Goal: Task Accomplishment & Management: Manage account settings

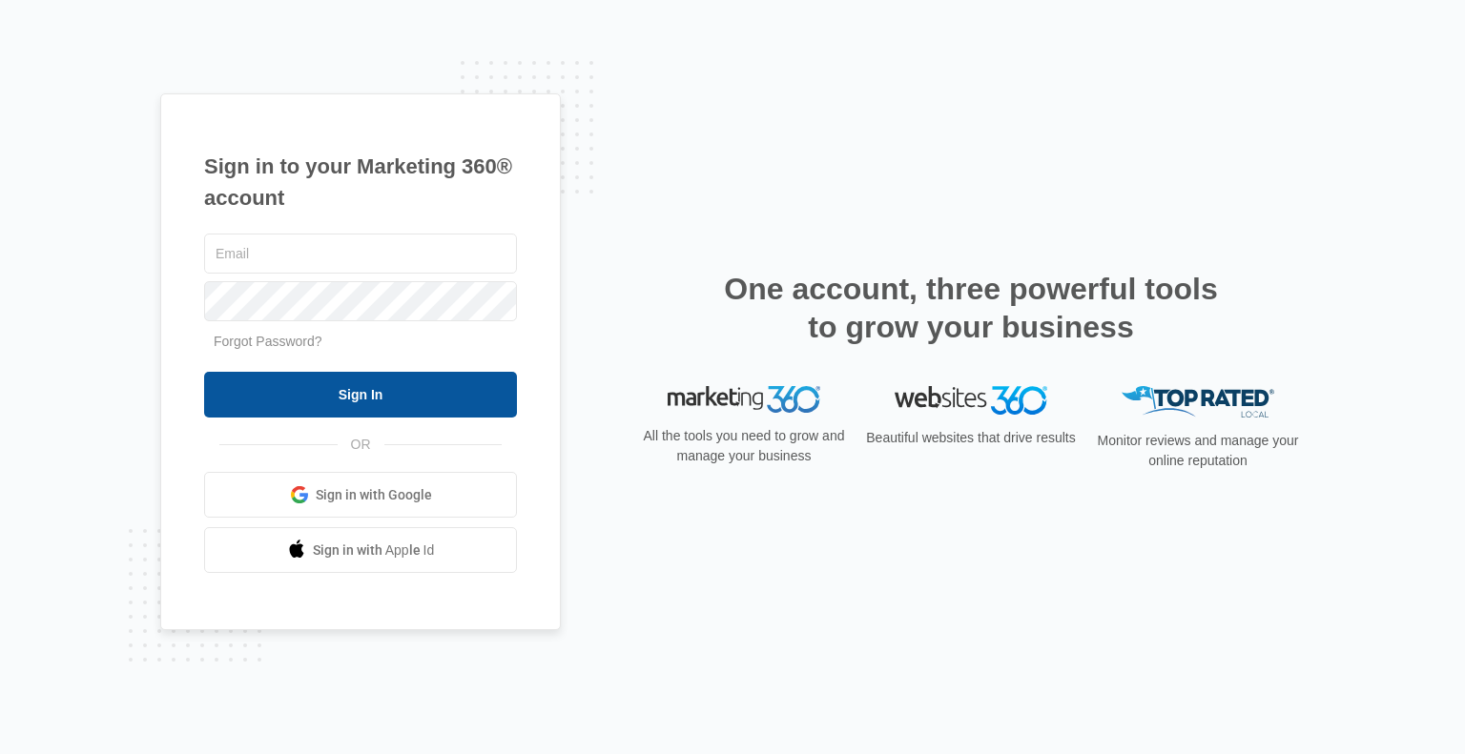
type input "[EMAIL_ADDRESS][DOMAIN_NAME]"
click at [404, 390] on input "Sign In" at bounding box center [360, 395] width 313 height 46
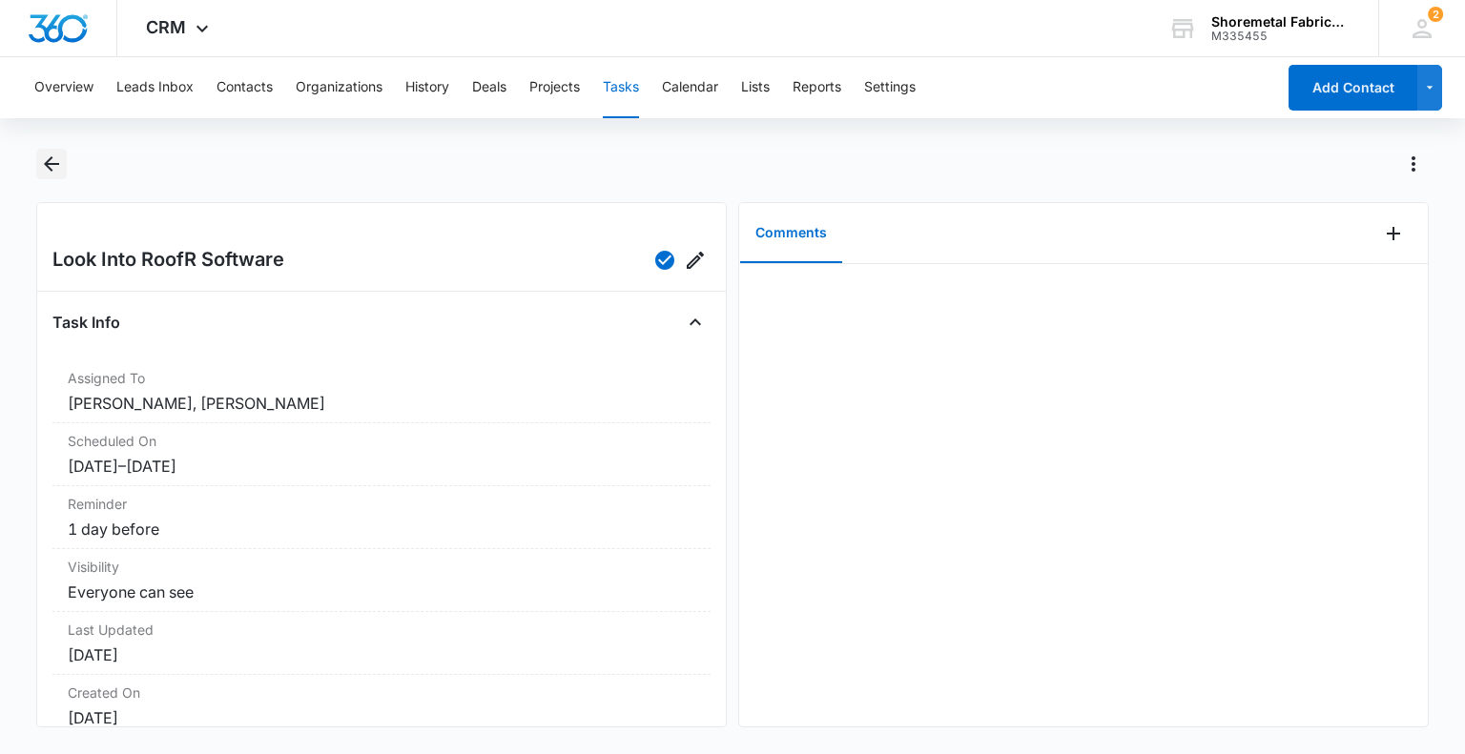
click at [46, 158] on icon "Back" at bounding box center [51, 164] width 23 height 23
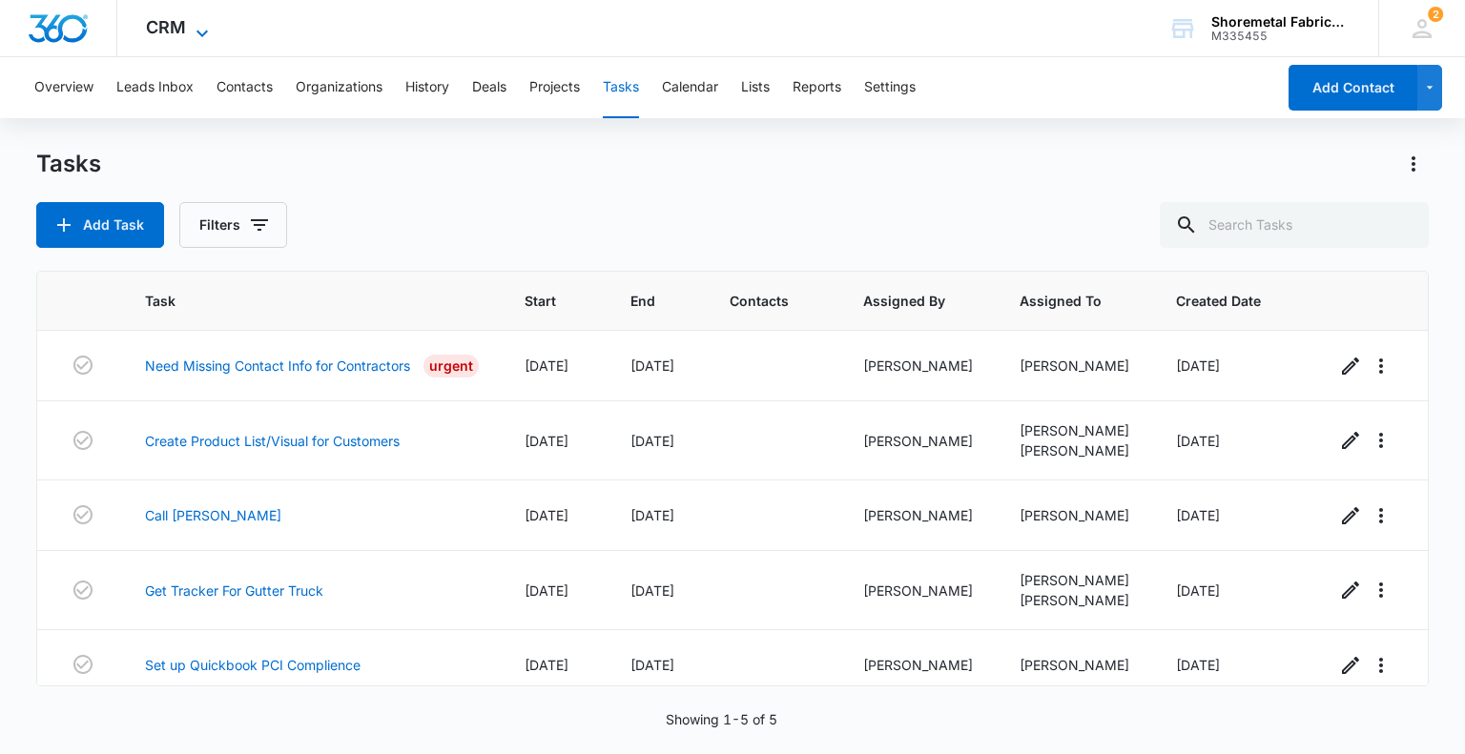
click at [155, 28] on span "CRM" at bounding box center [166, 27] width 40 height 20
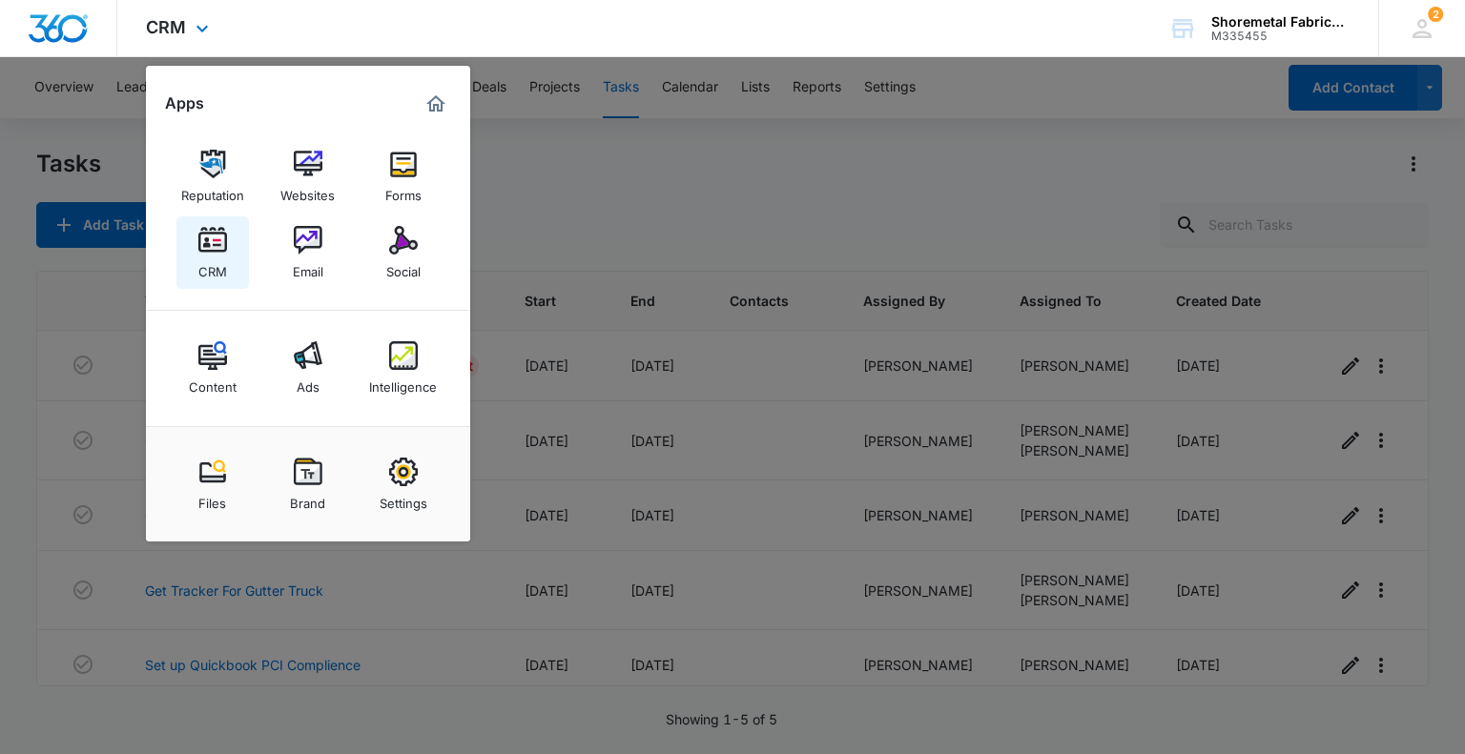
click at [189, 225] on link "CRM" at bounding box center [212, 252] width 72 height 72
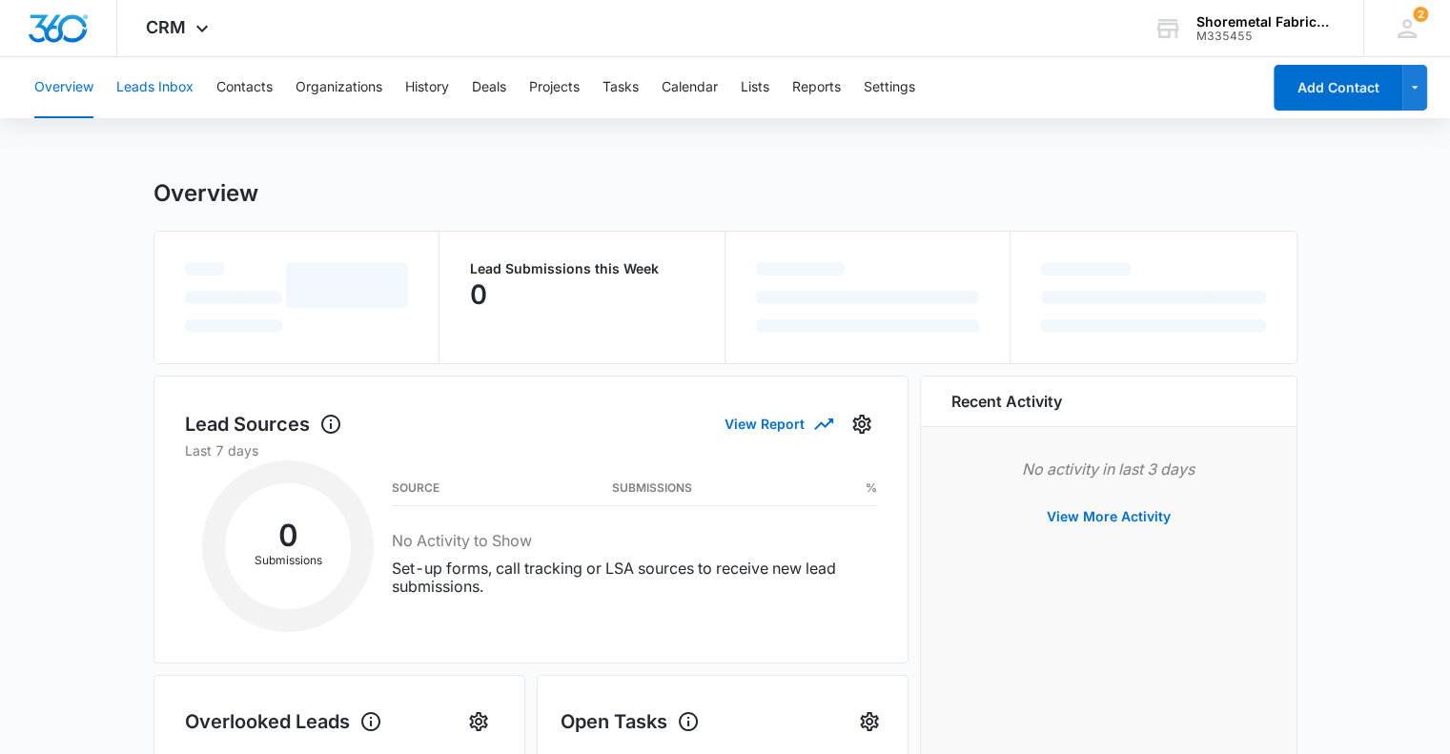
click at [163, 87] on button "Leads Inbox" at bounding box center [154, 87] width 77 height 61
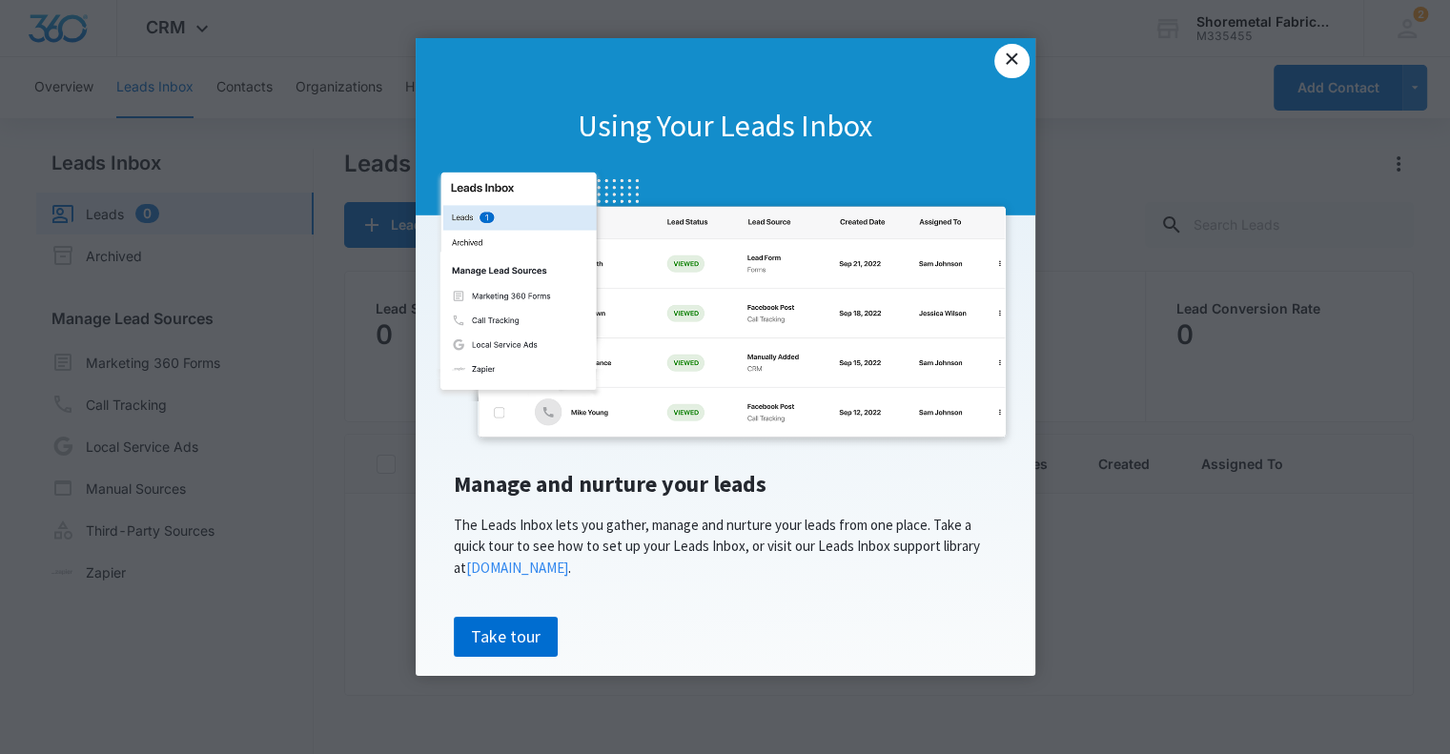
click at [1012, 60] on link "×" at bounding box center [1011, 61] width 34 height 34
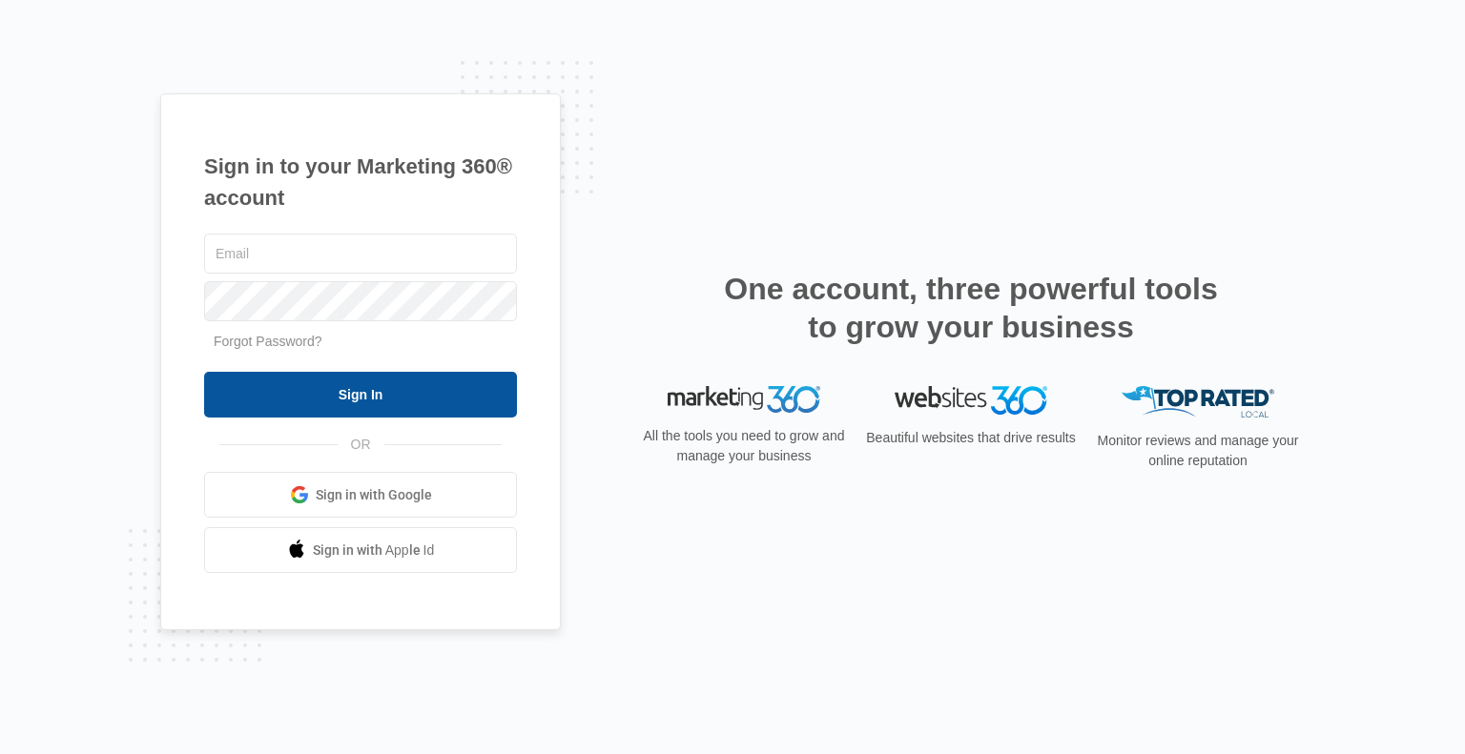
type input "mdownessmf@gmail.com"
click at [378, 377] on input "Sign In" at bounding box center [360, 395] width 313 height 46
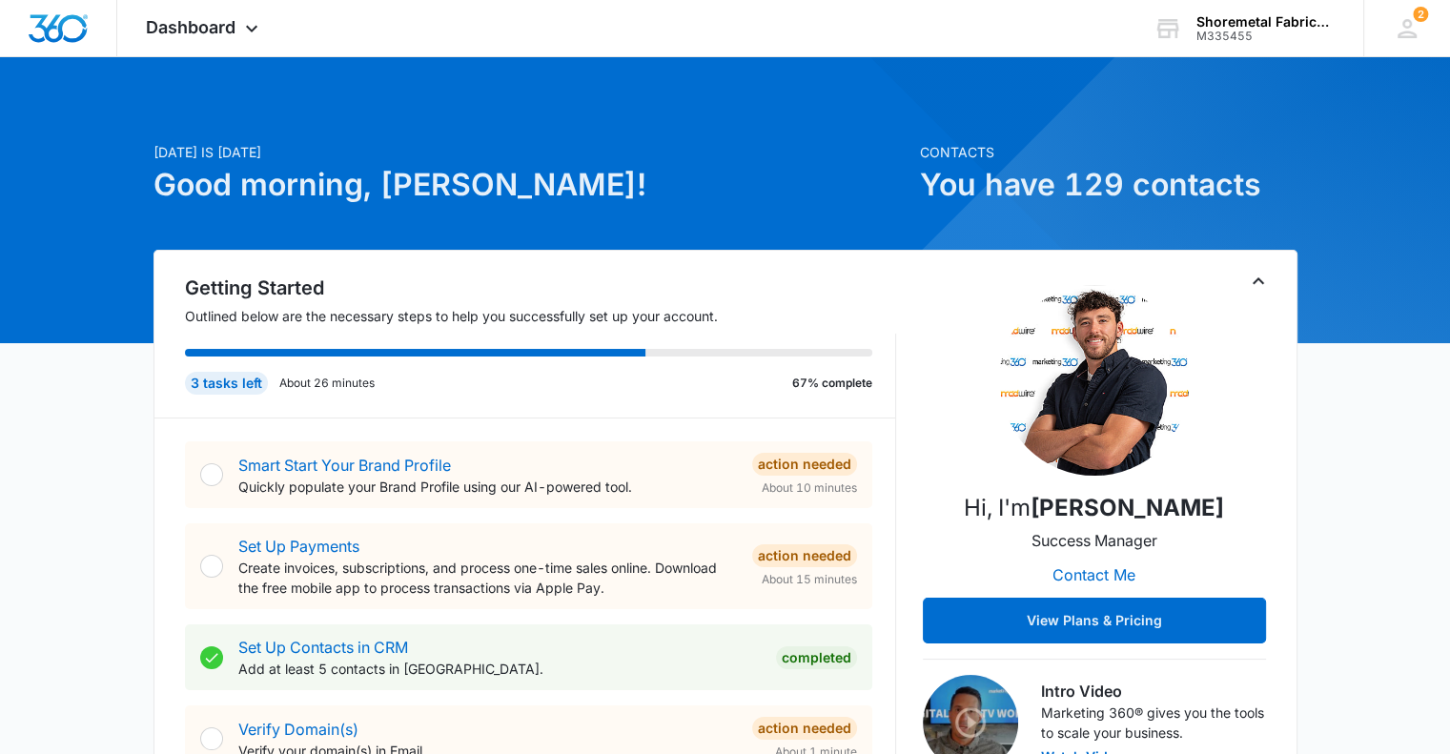
click at [221, 24] on span "Dashboard" at bounding box center [191, 27] width 90 height 20
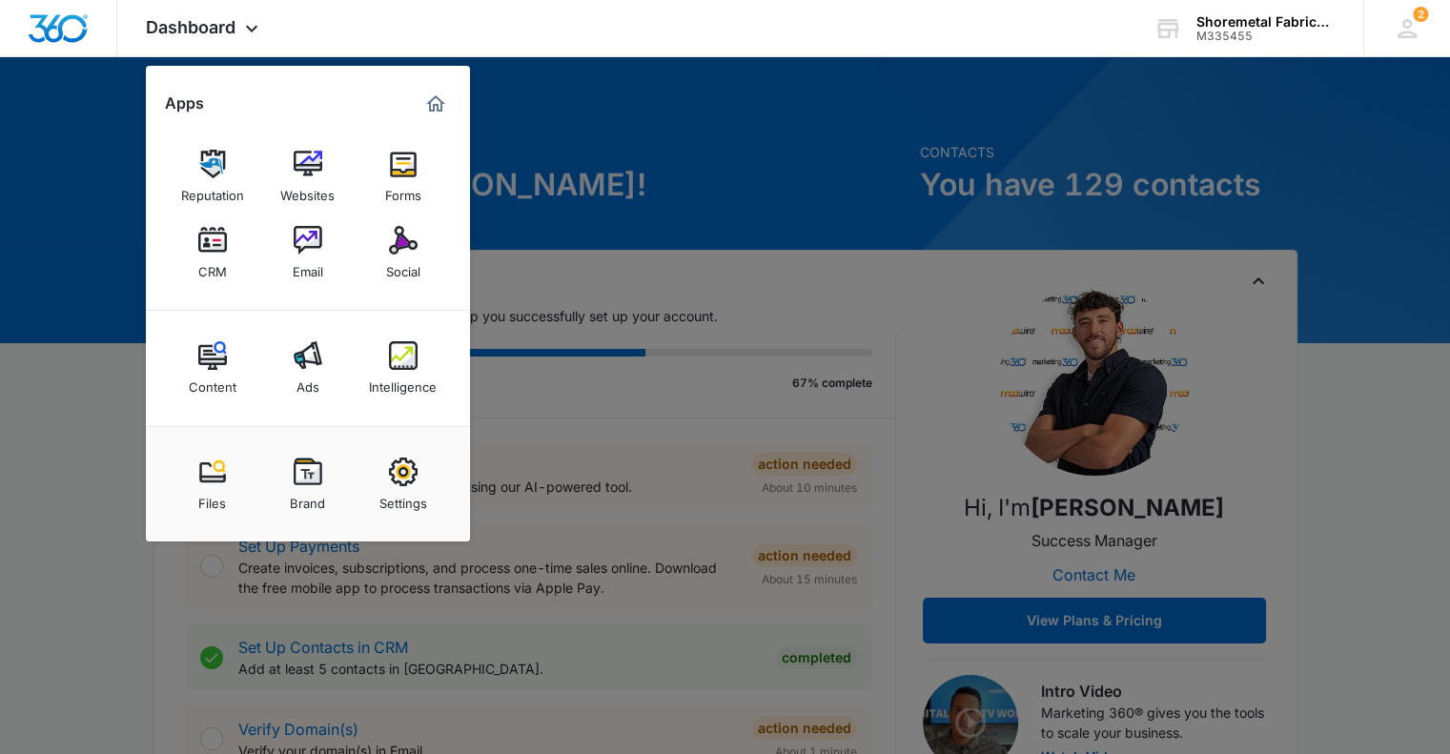
click at [767, 270] on div at bounding box center [725, 377] width 1450 height 754
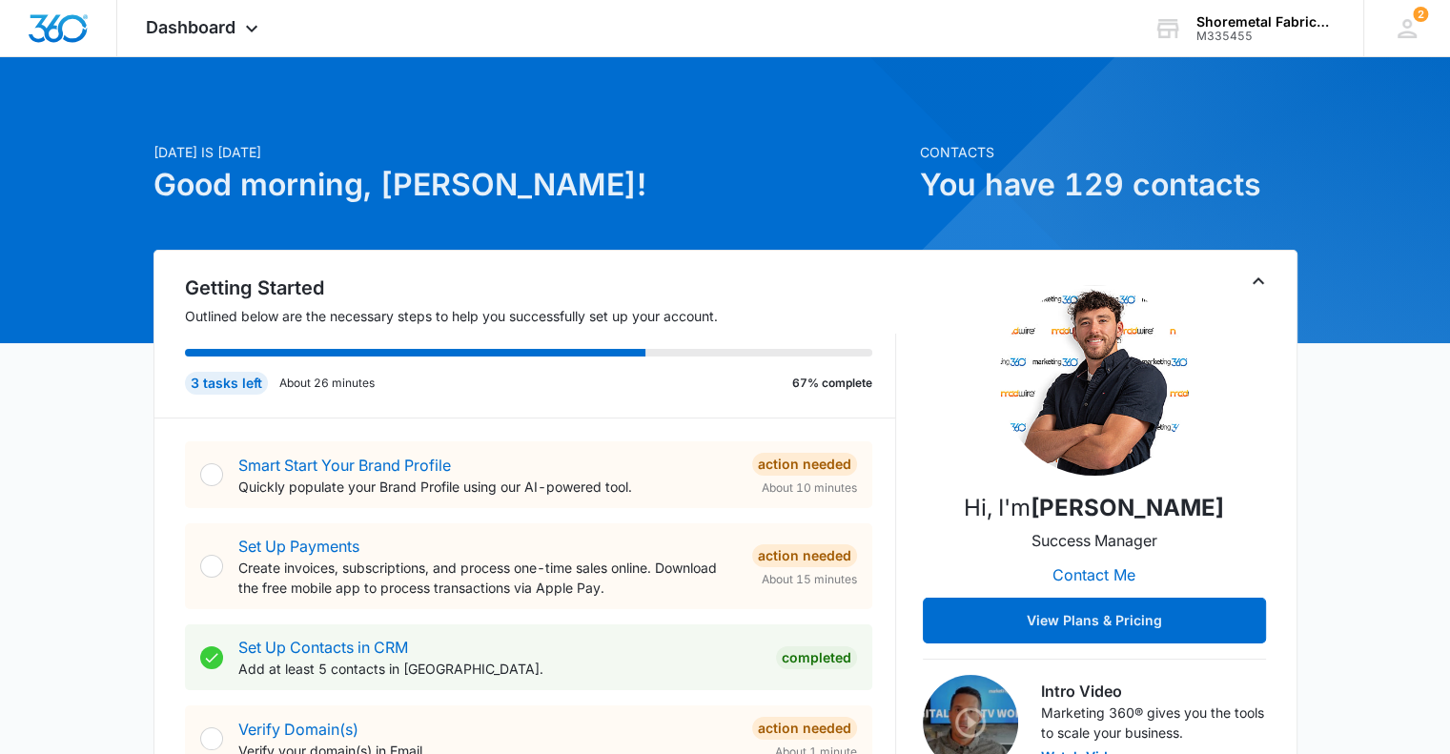
click at [816, 307] on p "Outlined below are the necessary steps to help you successfully set up your acc…" at bounding box center [540, 316] width 711 height 20
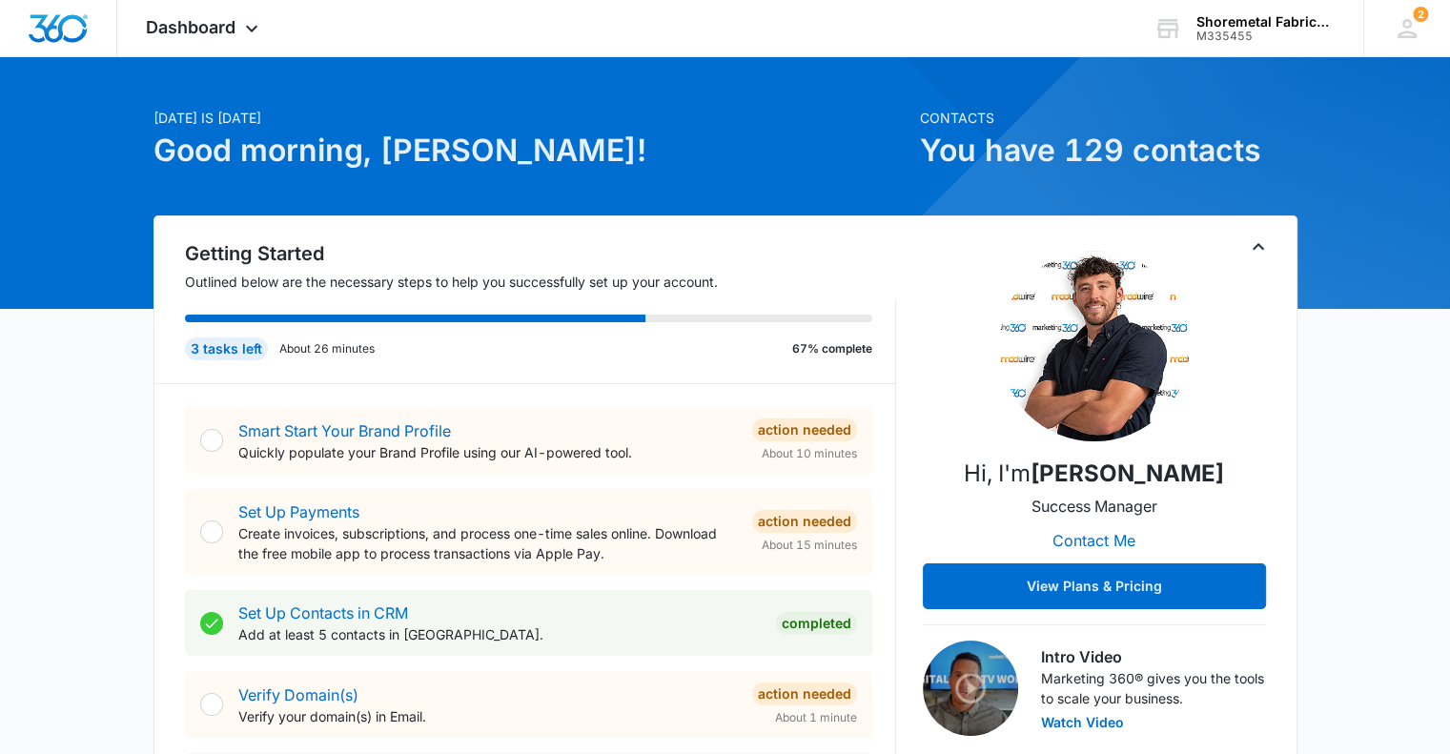
scroll to position [38, 0]
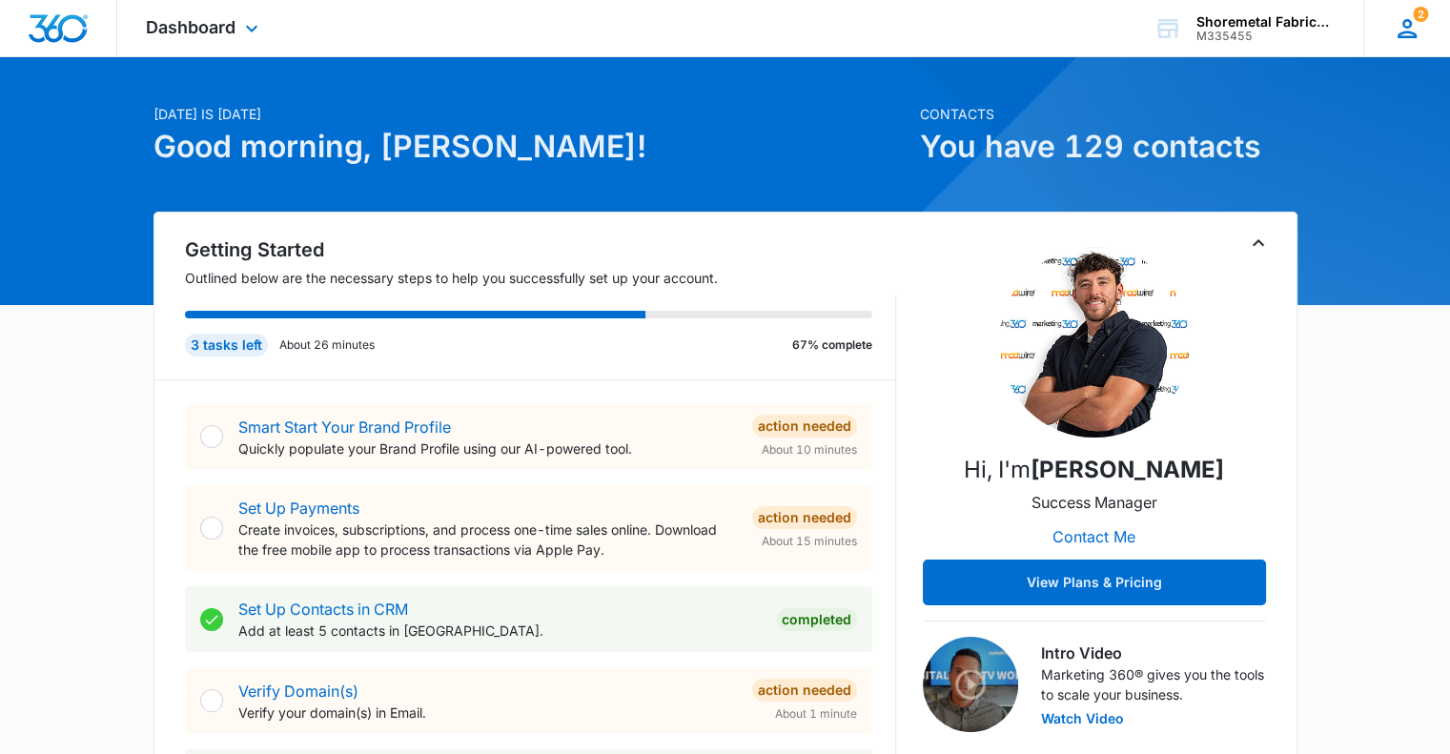
click at [1408, 22] on icon at bounding box center [1407, 28] width 29 height 29
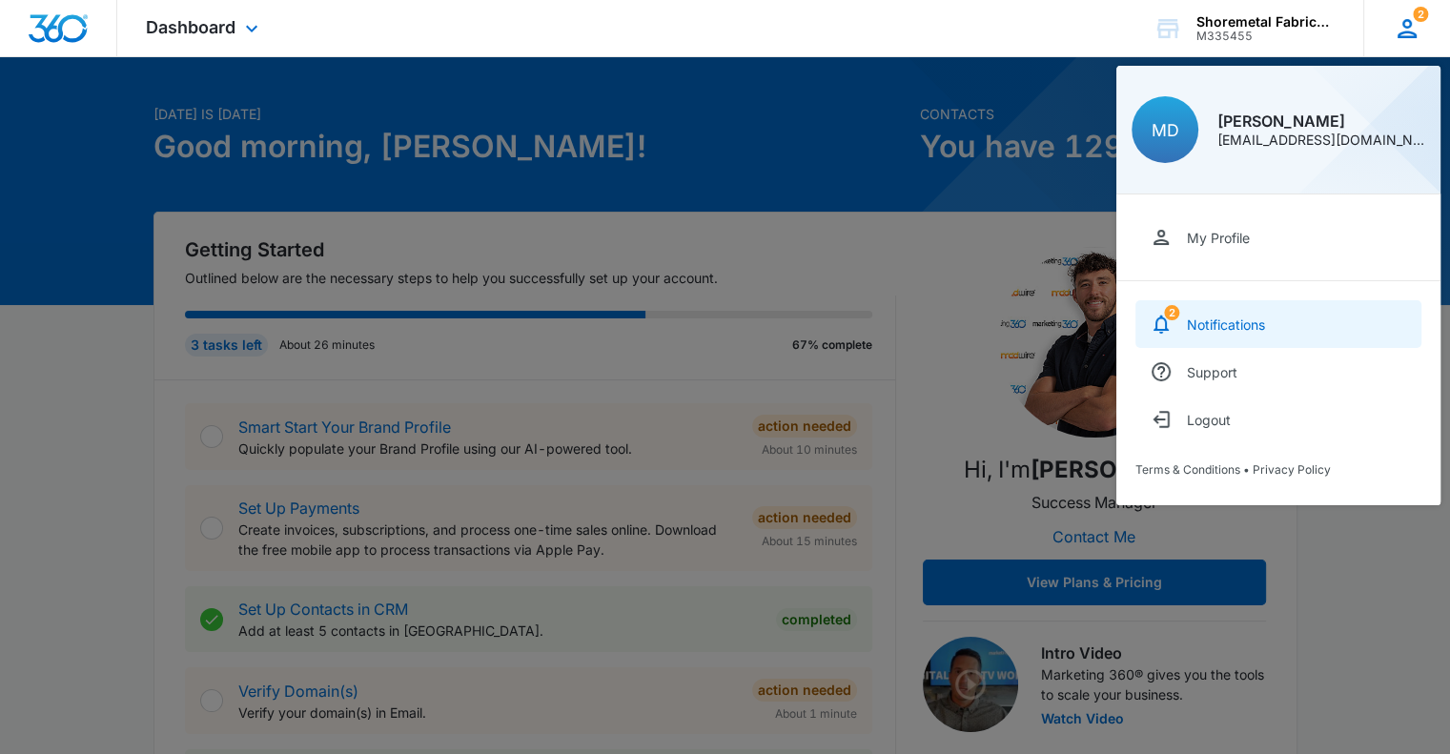
click at [1252, 317] on div "Notifications" at bounding box center [1226, 325] width 78 height 16
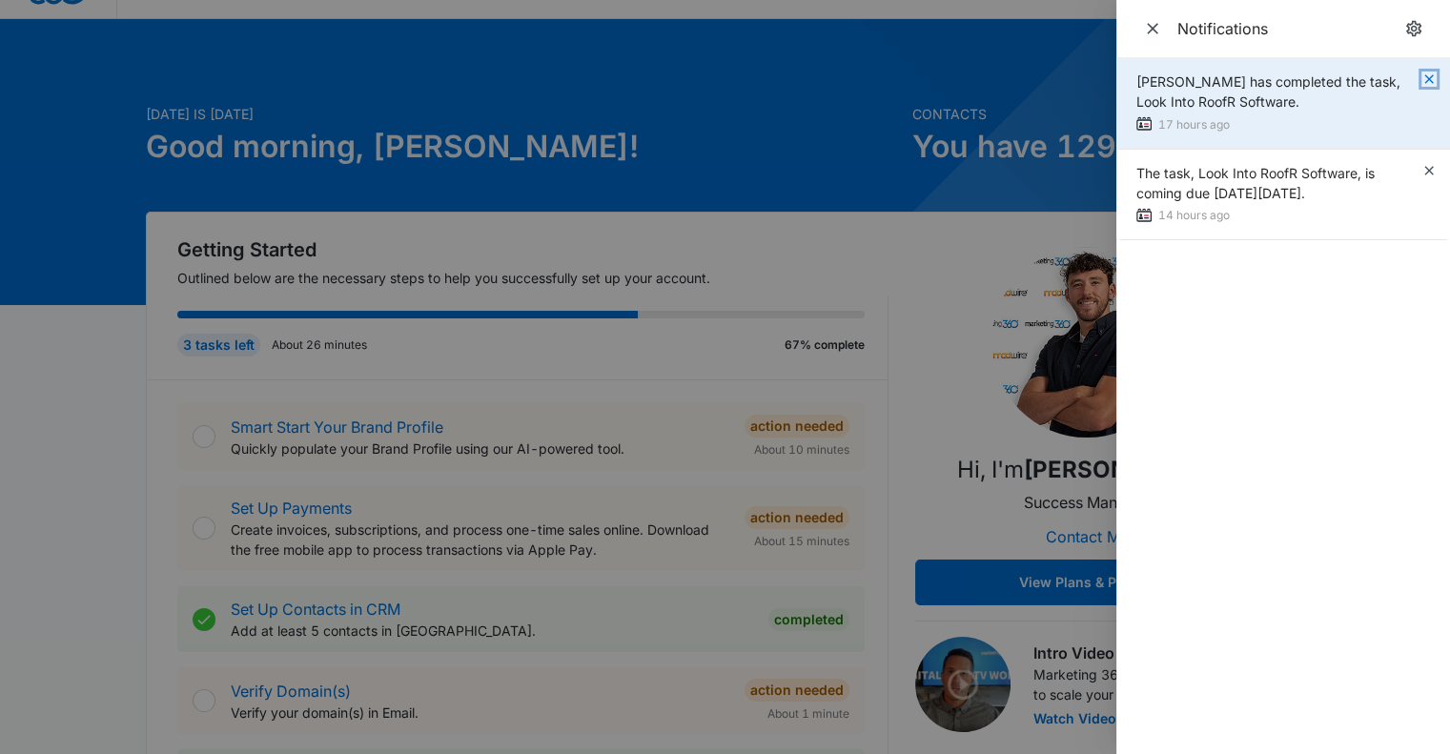
click at [1430, 78] on icon "button" at bounding box center [1429, 79] width 15 height 15
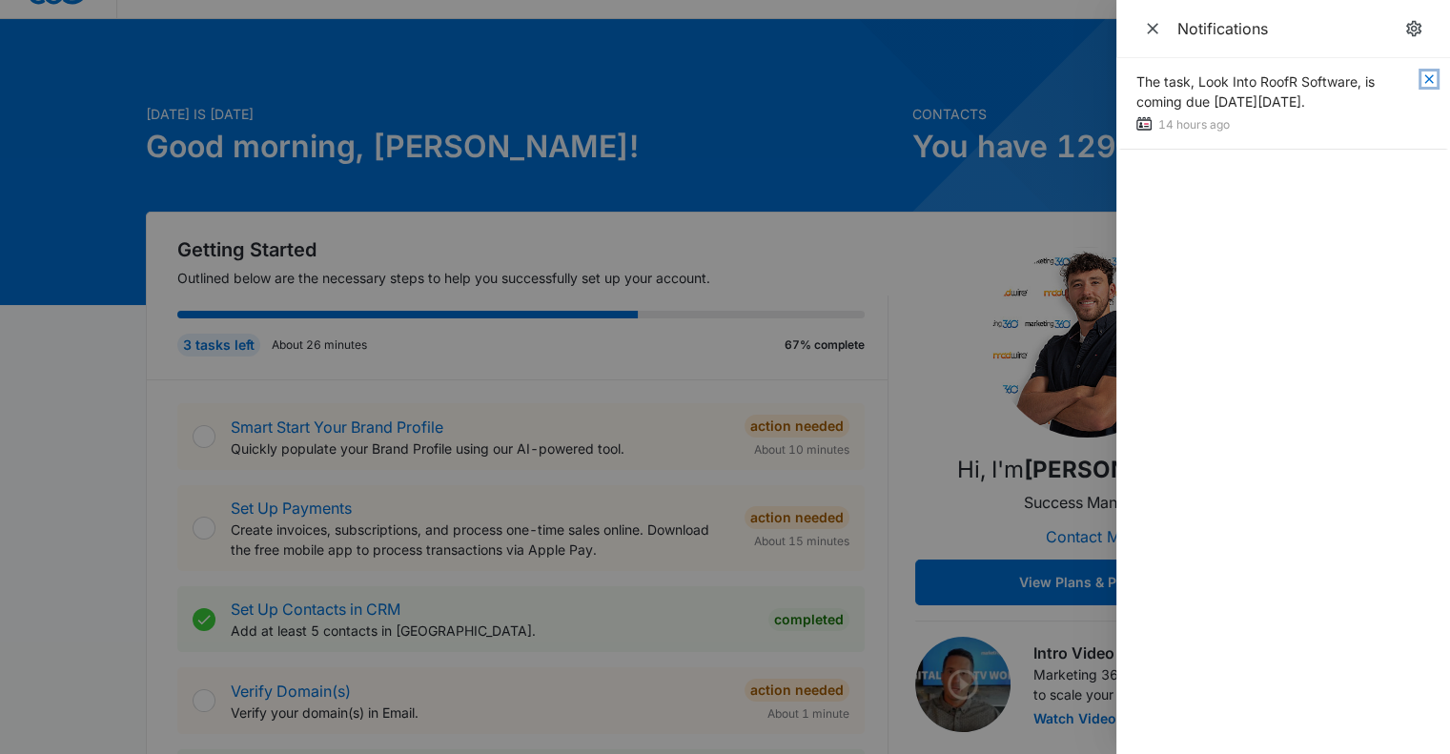
click at [1430, 78] on icon "button" at bounding box center [1429, 79] width 15 height 15
click at [1152, 36] on icon "Close" at bounding box center [1152, 28] width 19 height 19
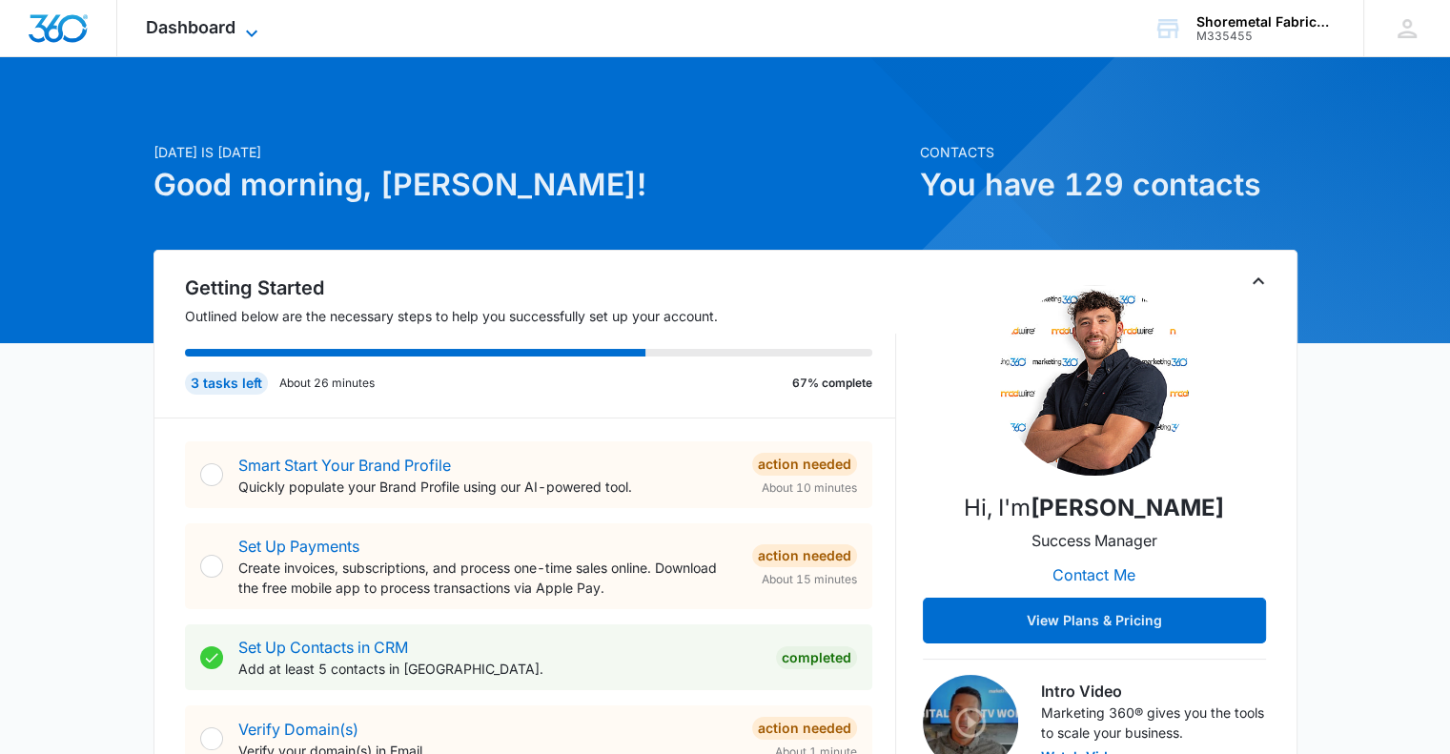
click at [242, 27] on icon at bounding box center [251, 33] width 23 height 23
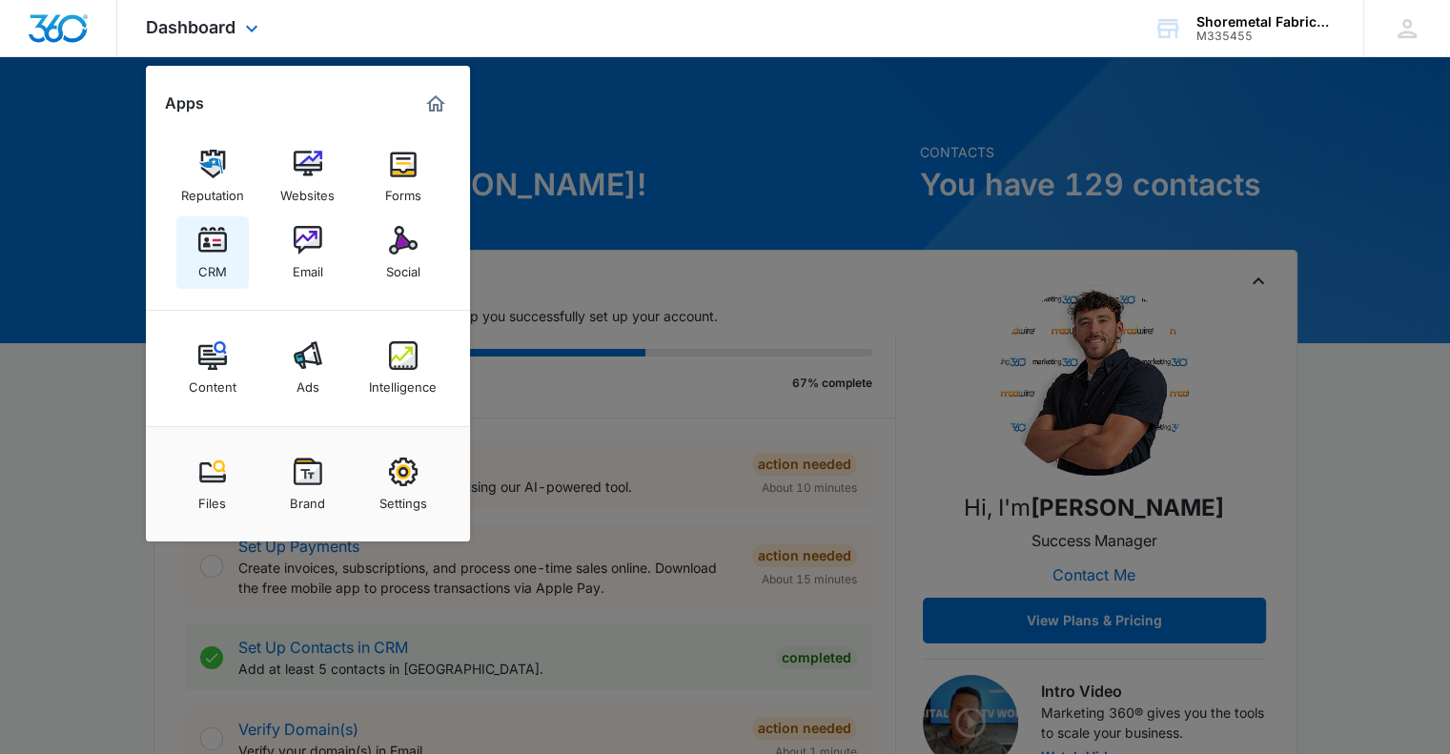
click at [211, 247] on img at bounding box center [212, 240] width 29 height 29
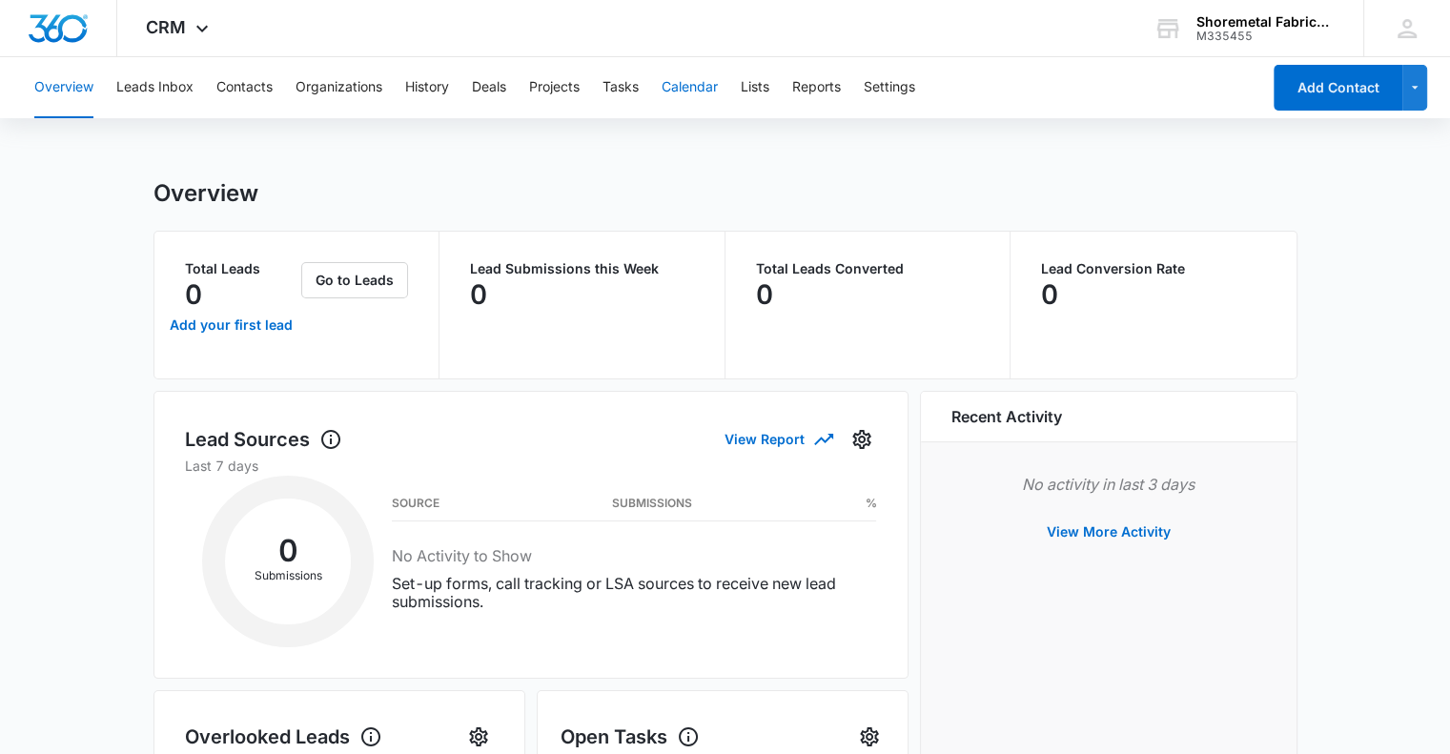
click at [688, 91] on button "Calendar" at bounding box center [690, 87] width 56 height 61
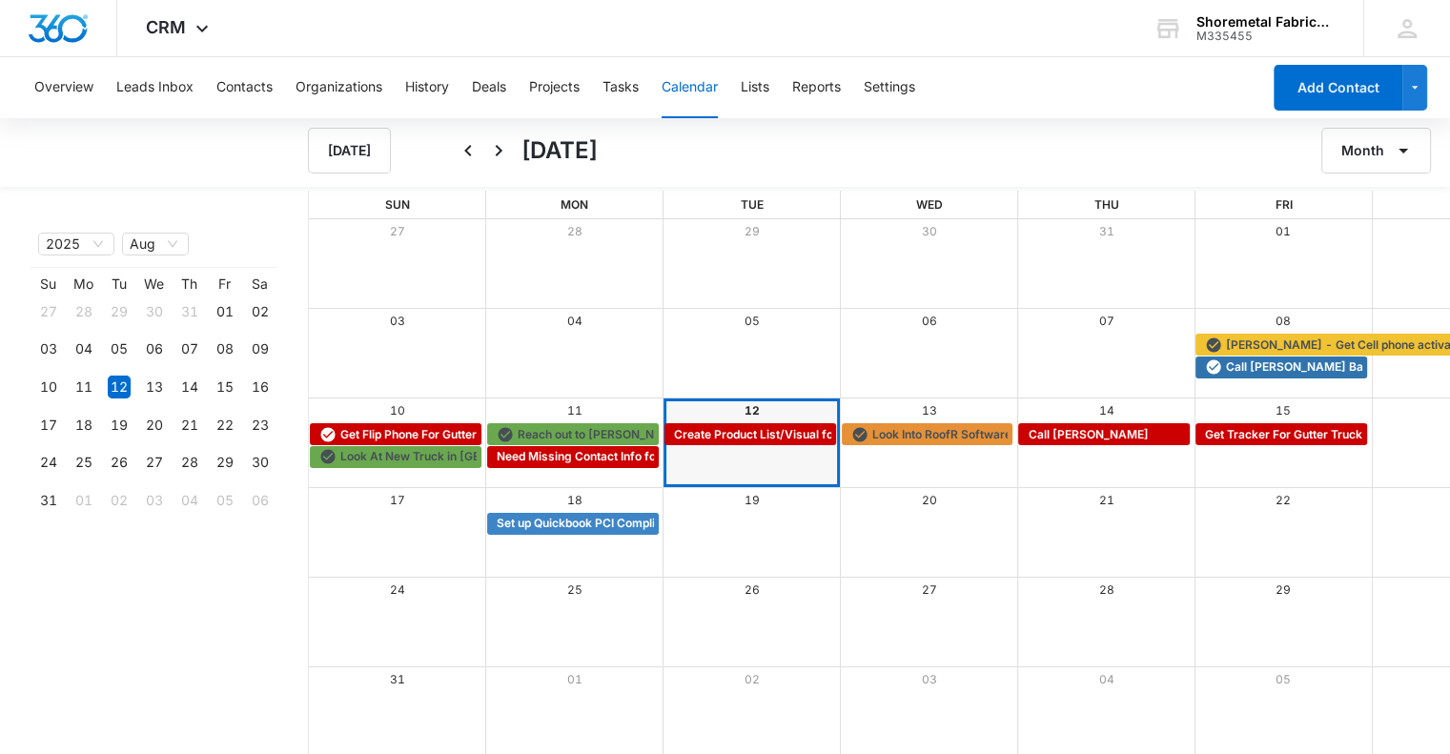
click at [741, 453] on div "Look At New Truck in [GEOGRAPHIC_DATA] Need Missing Contact Info for Contractors" at bounding box center [929, 457] width 1240 height 23
drag, startPoint x: 739, startPoint y: 458, endPoint x: 717, endPoint y: 464, distance: 22.9
click at [717, 464] on div "Look At New Truck in [GEOGRAPHIC_DATA] Need Missing Contact Info for Contractors" at bounding box center [929, 457] width 1240 height 23
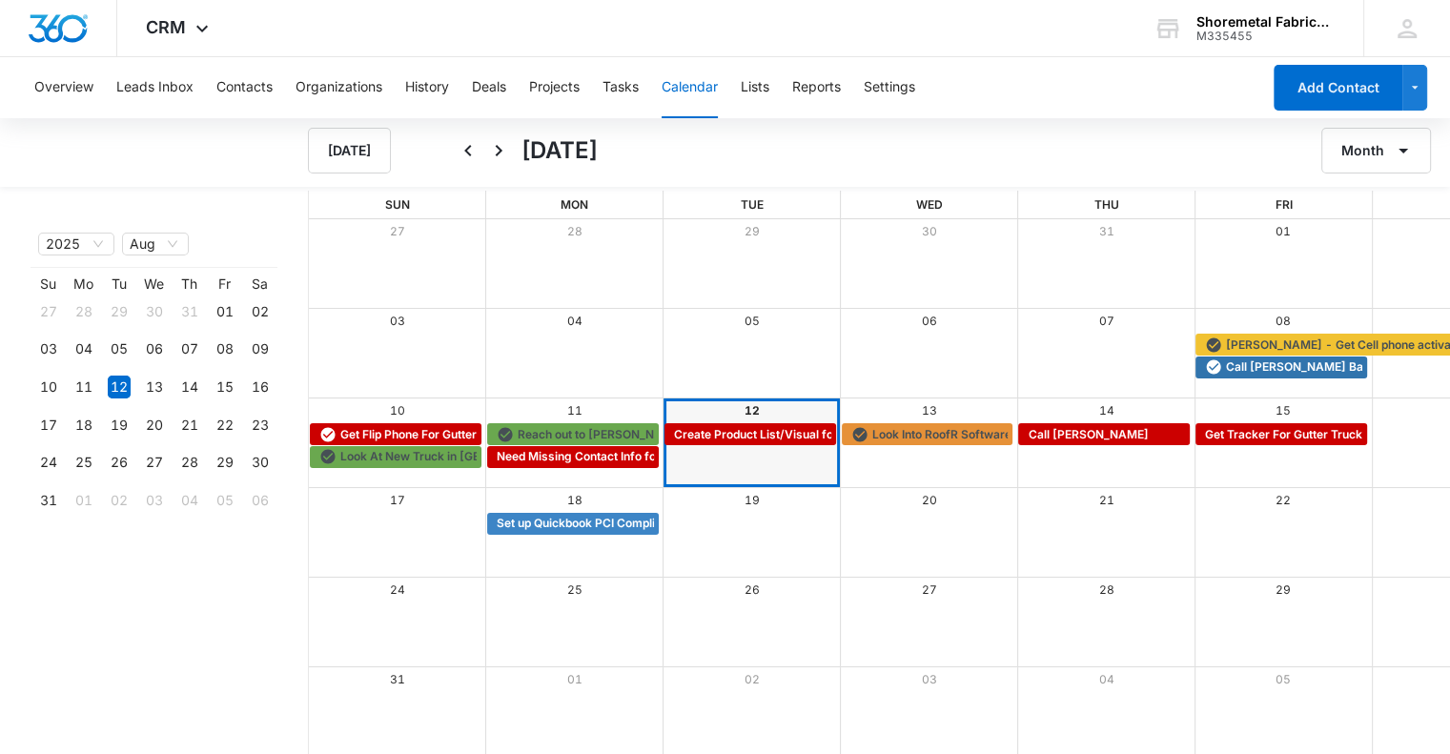
click at [714, 462] on div "Look At New Truck in [GEOGRAPHIC_DATA] Need Missing Contact Info for Contractors" at bounding box center [929, 457] width 1240 height 23
click at [802, 92] on button "Reports" at bounding box center [816, 87] width 49 height 61
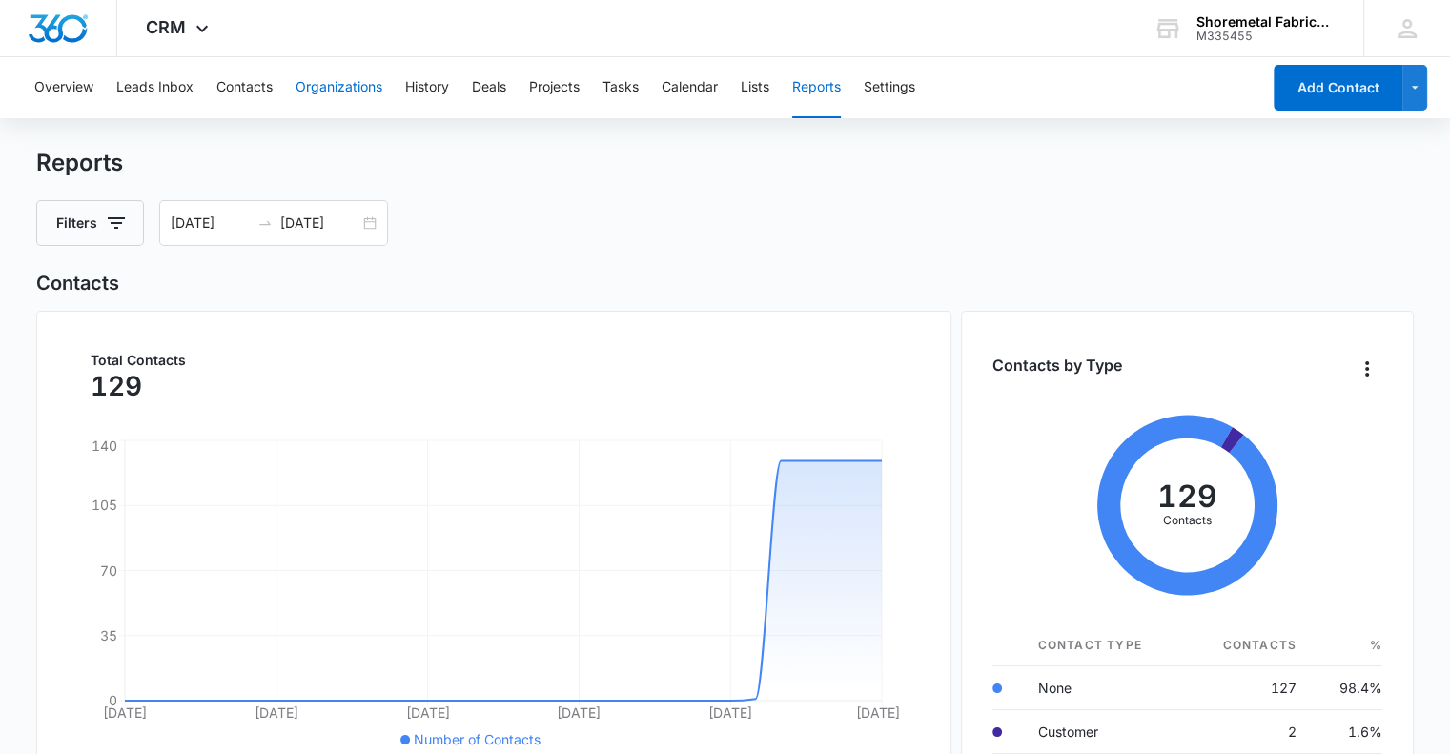
click at [355, 92] on button "Organizations" at bounding box center [339, 87] width 87 height 61
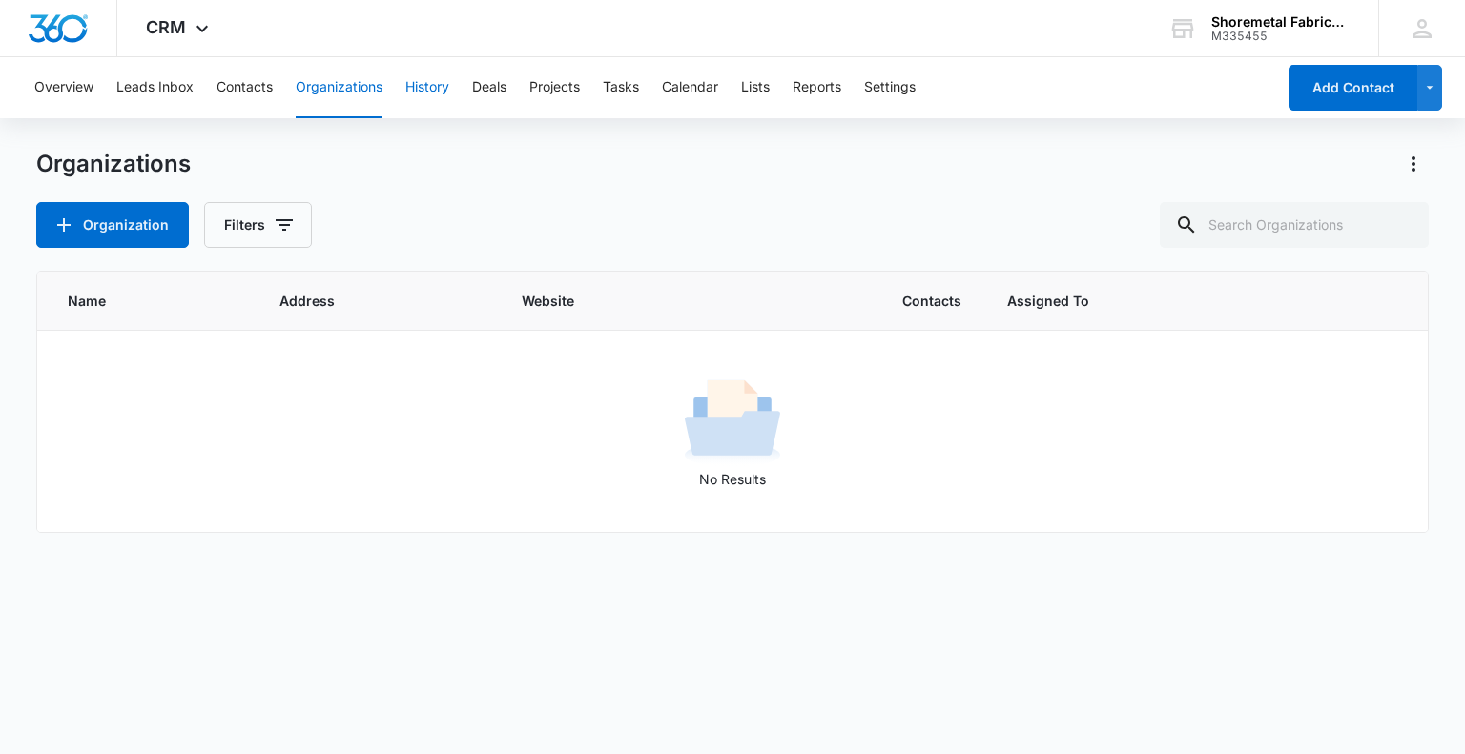
click at [423, 83] on button "History" at bounding box center [427, 87] width 44 height 61
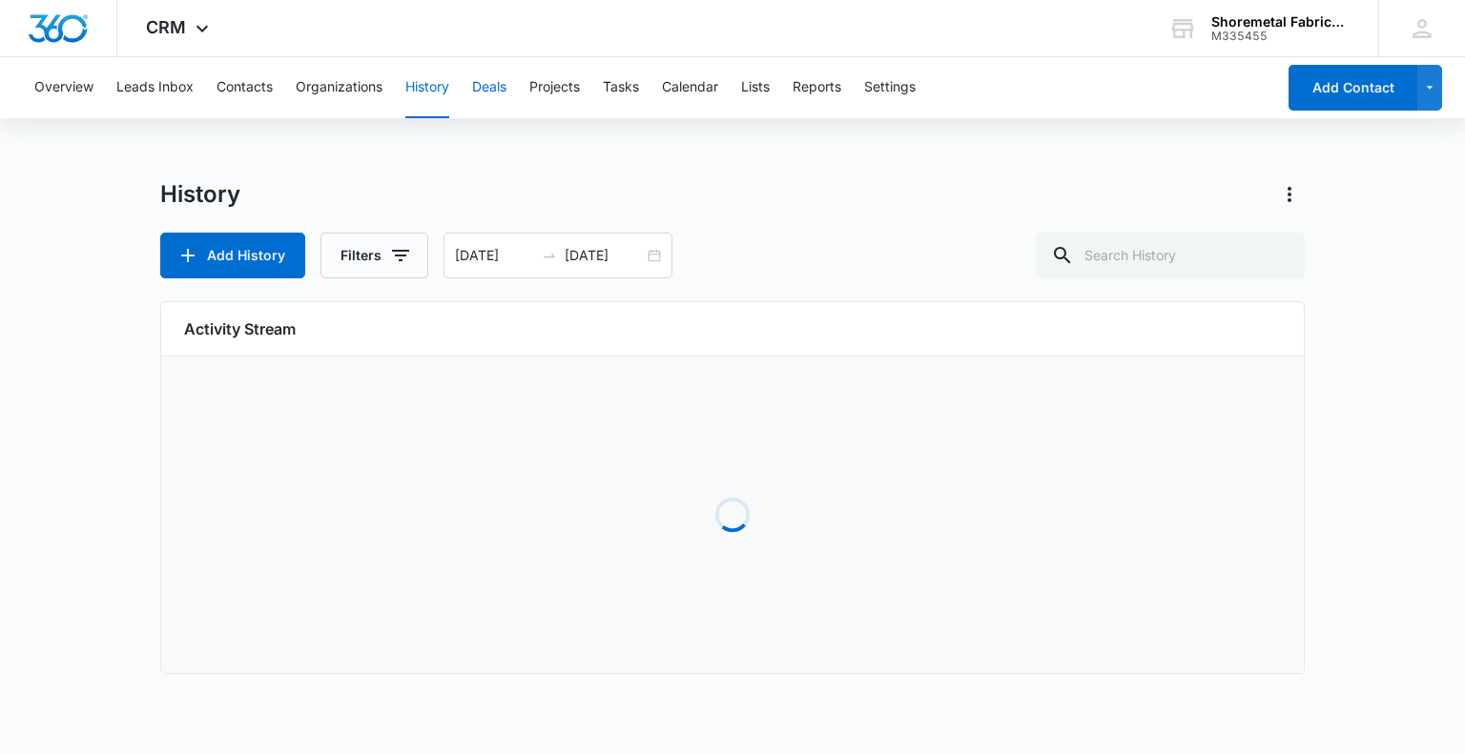
click at [488, 83] on button "Deals" at bounding box center [489, 87] width 34 height 61
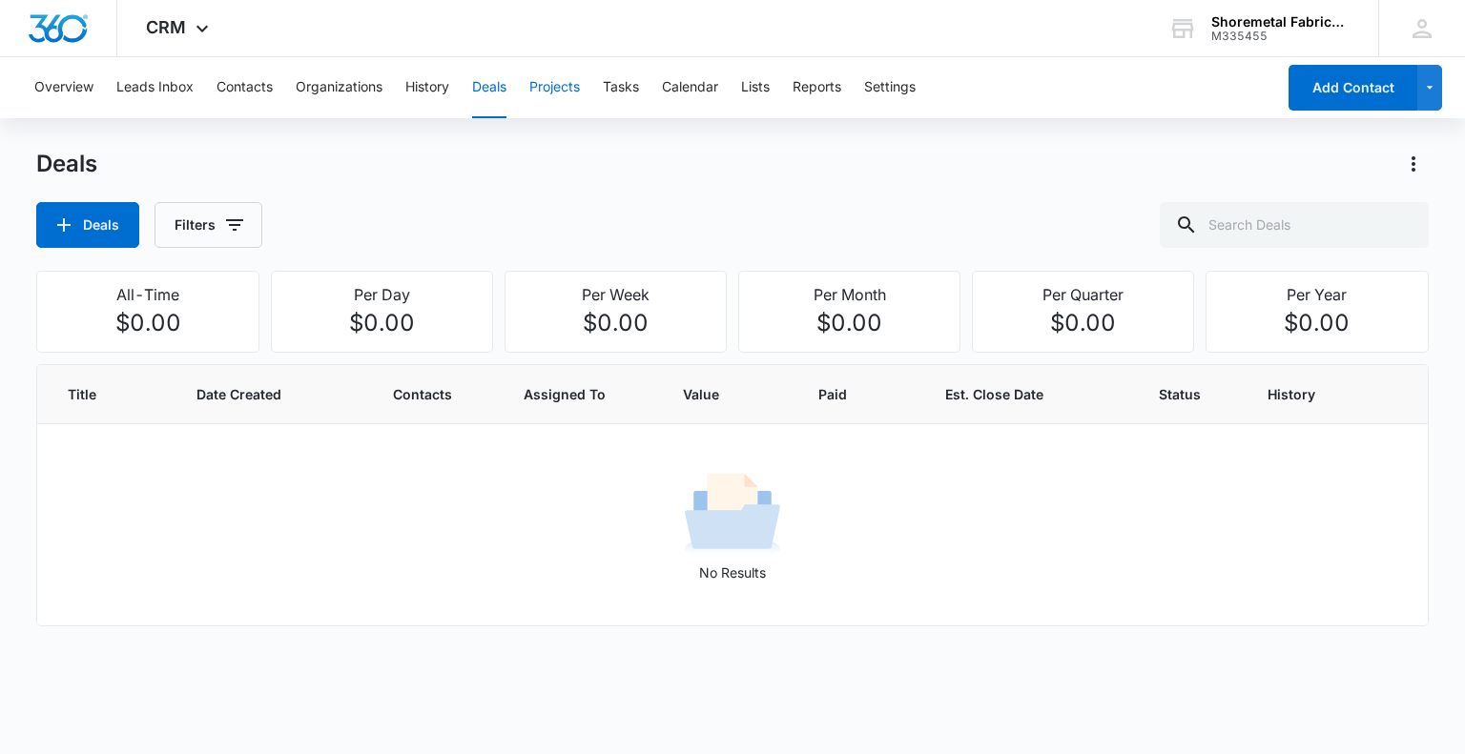
click at [543, 87] on button "Projects" at bounding box center [554, 87] width 51 height 61
click at [633, 91] on button "Tasks" at bounding box center [621, 87] width 36 height 61
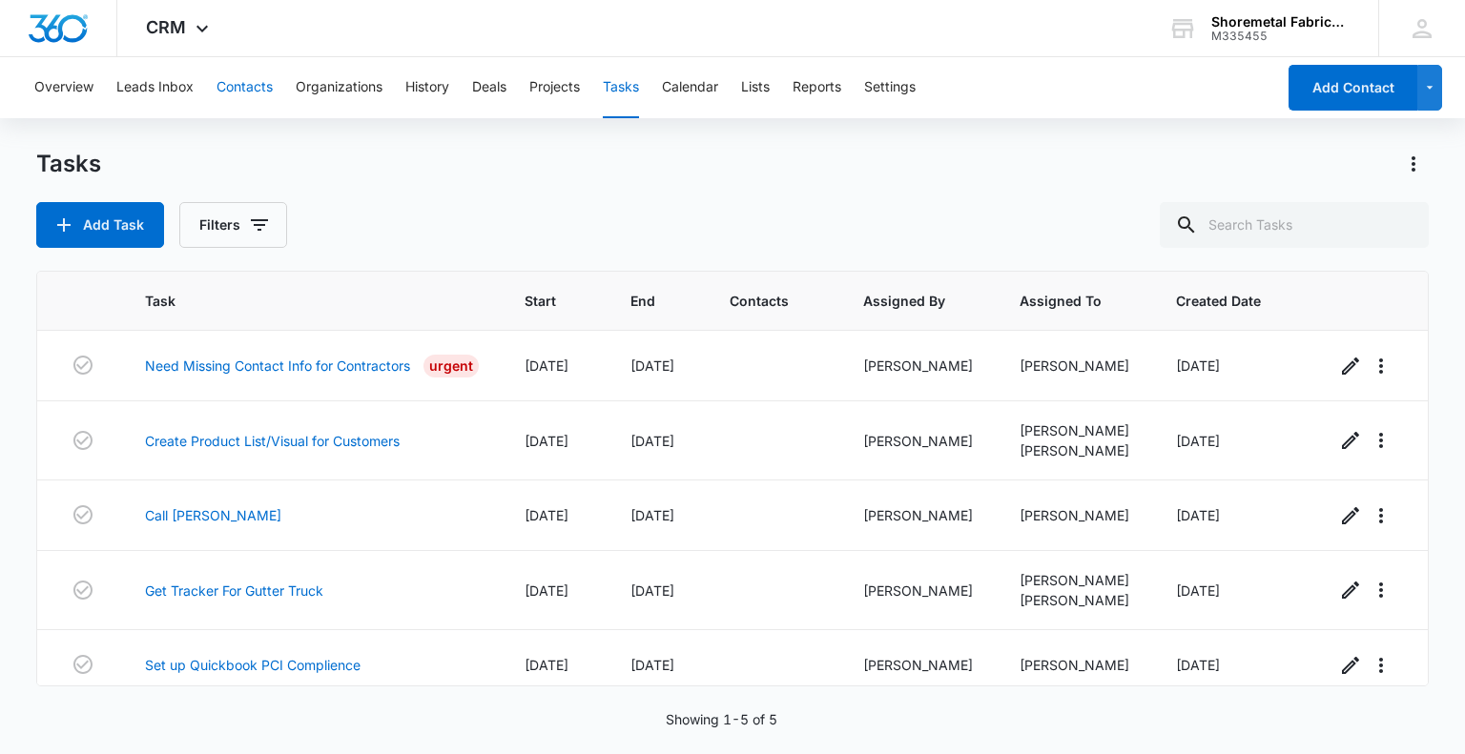
click at [256, 86] on button "Contacts" at bounding box center [244, 87] width 56 height 61
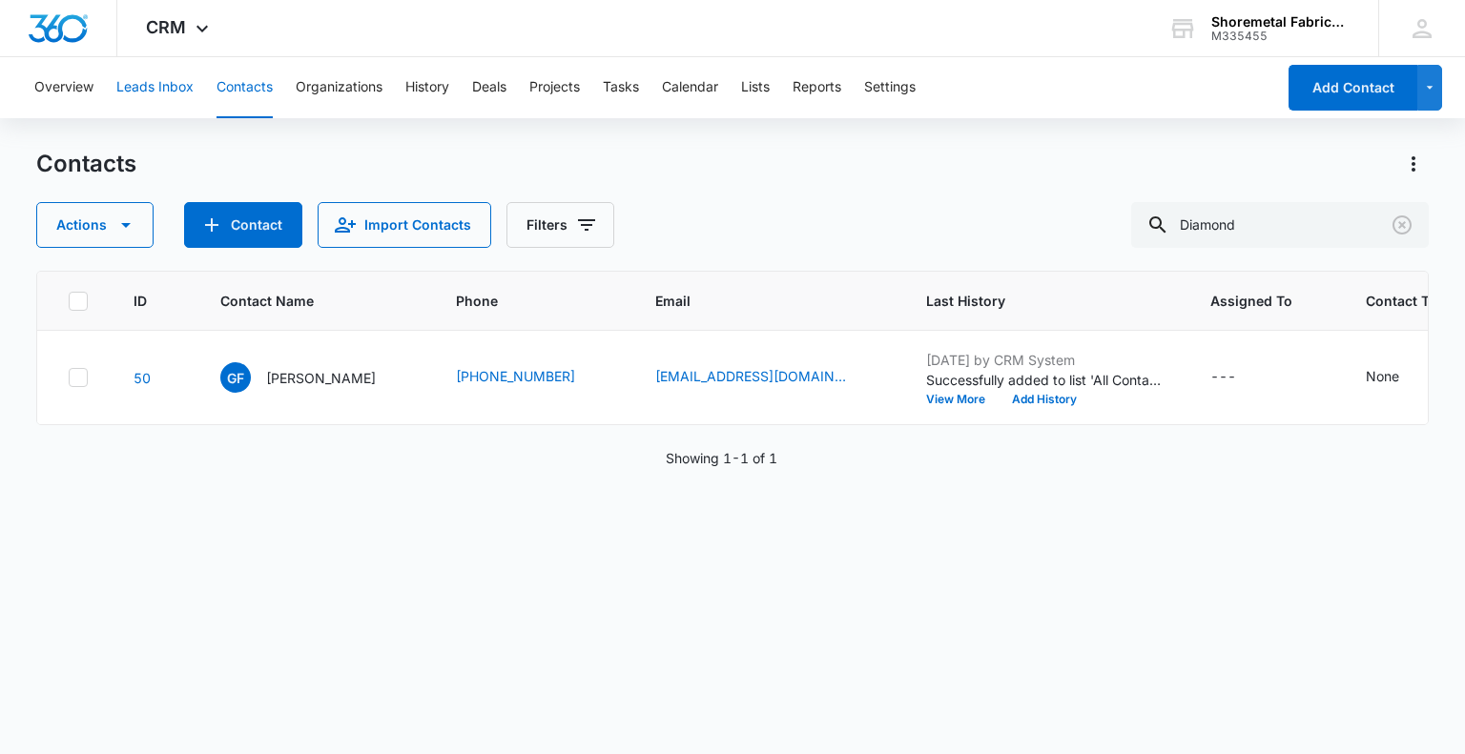
click at [158, 85] on button "Leads Inbox" at bounding box center [154, 87] width 77 height 61
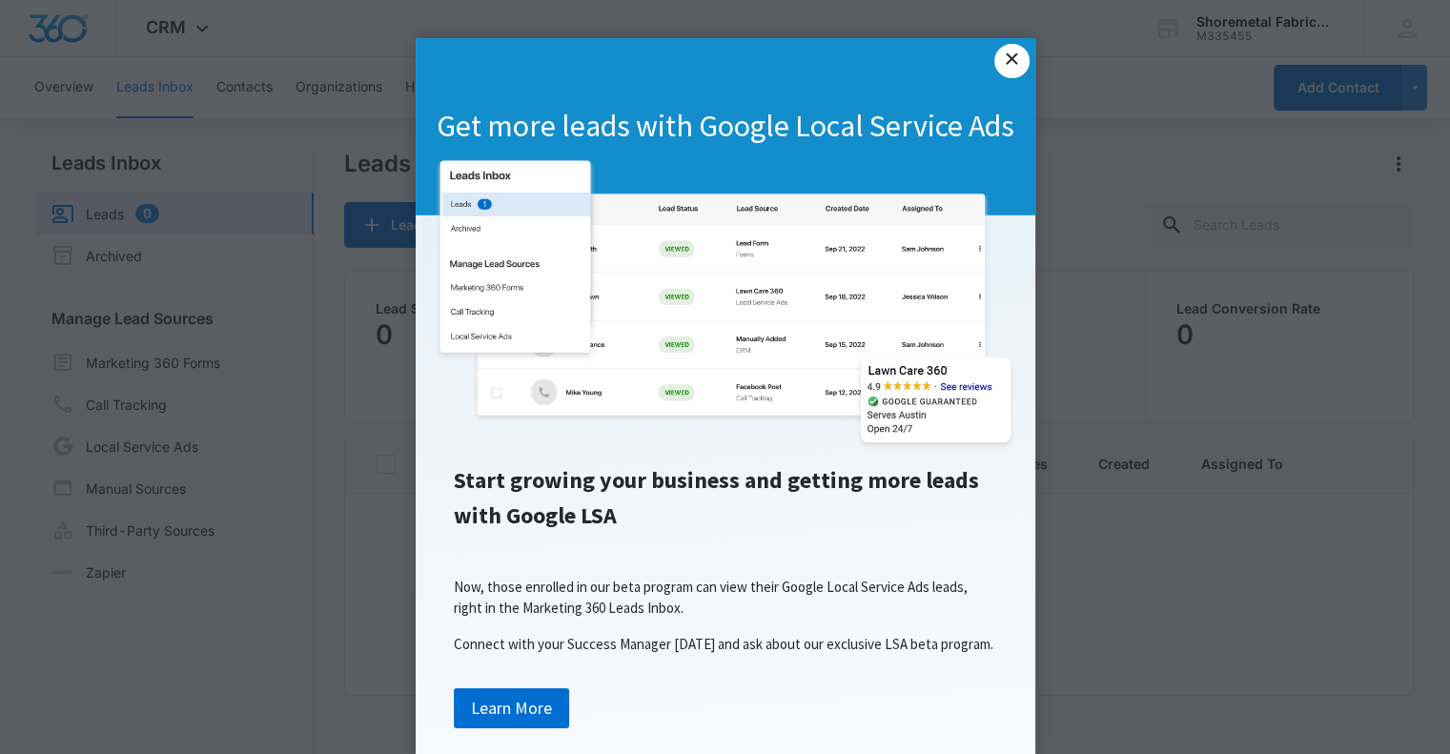
click at [1003, 60] on link "×" at bounding box center [1011, 61] width 34 height 34
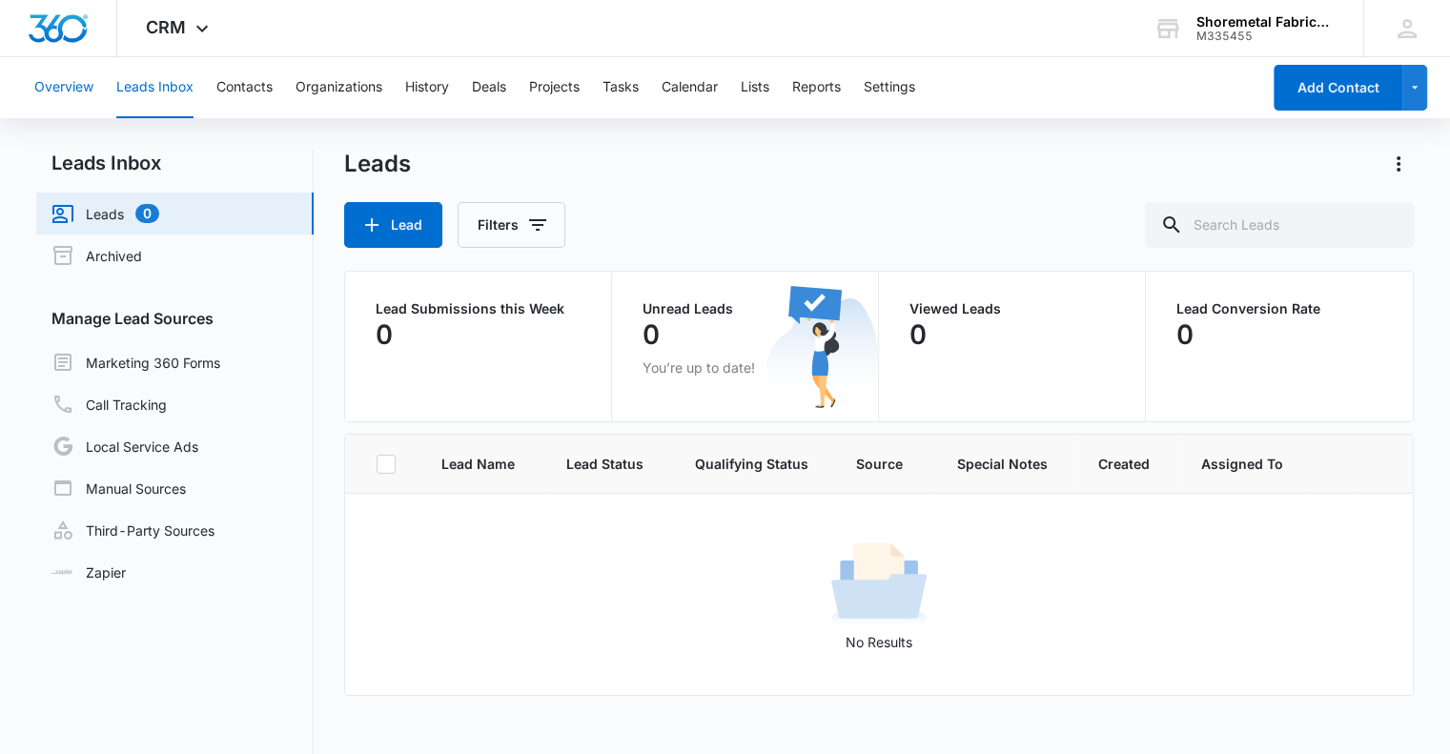
click at [61, 97] on button "Overview" at bounding box center [63, 87] width 59 height 61
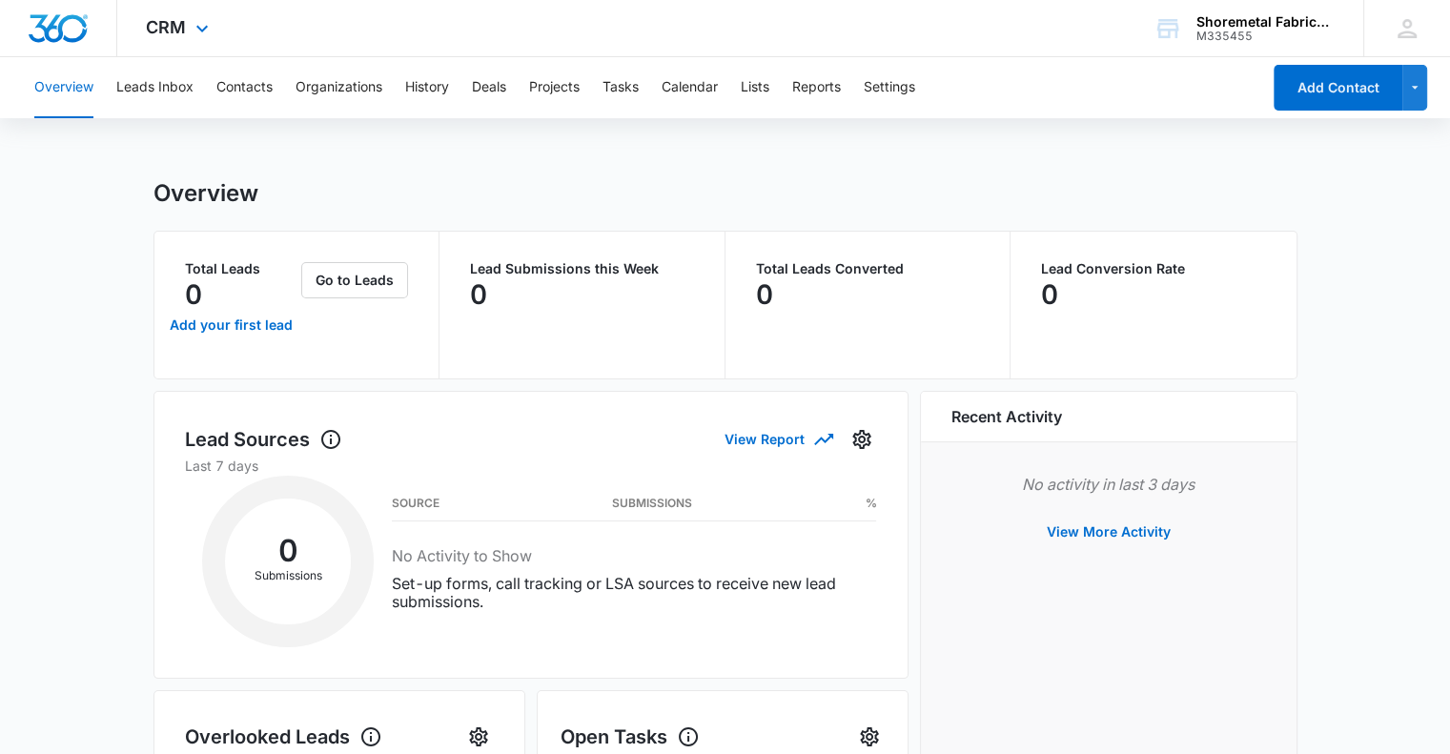
click at [168, 40] on div "CRM Apps Reputation Websites Forms CRM Email Social Content Ads Intelligence Fi…" at bounding box center [179, 28] width 125 height 56
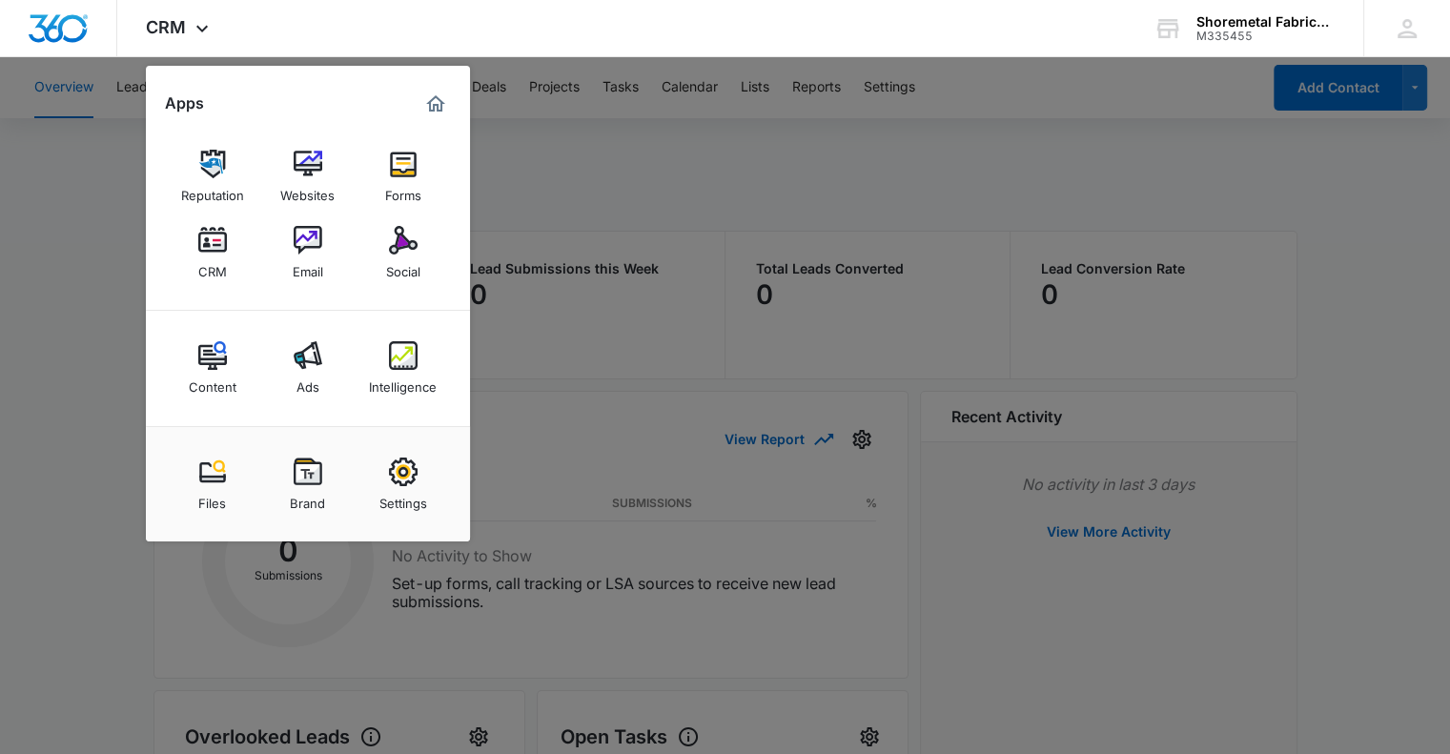
click at [488, 190] on div at bounding box center [725, 377] width 1450 height 754
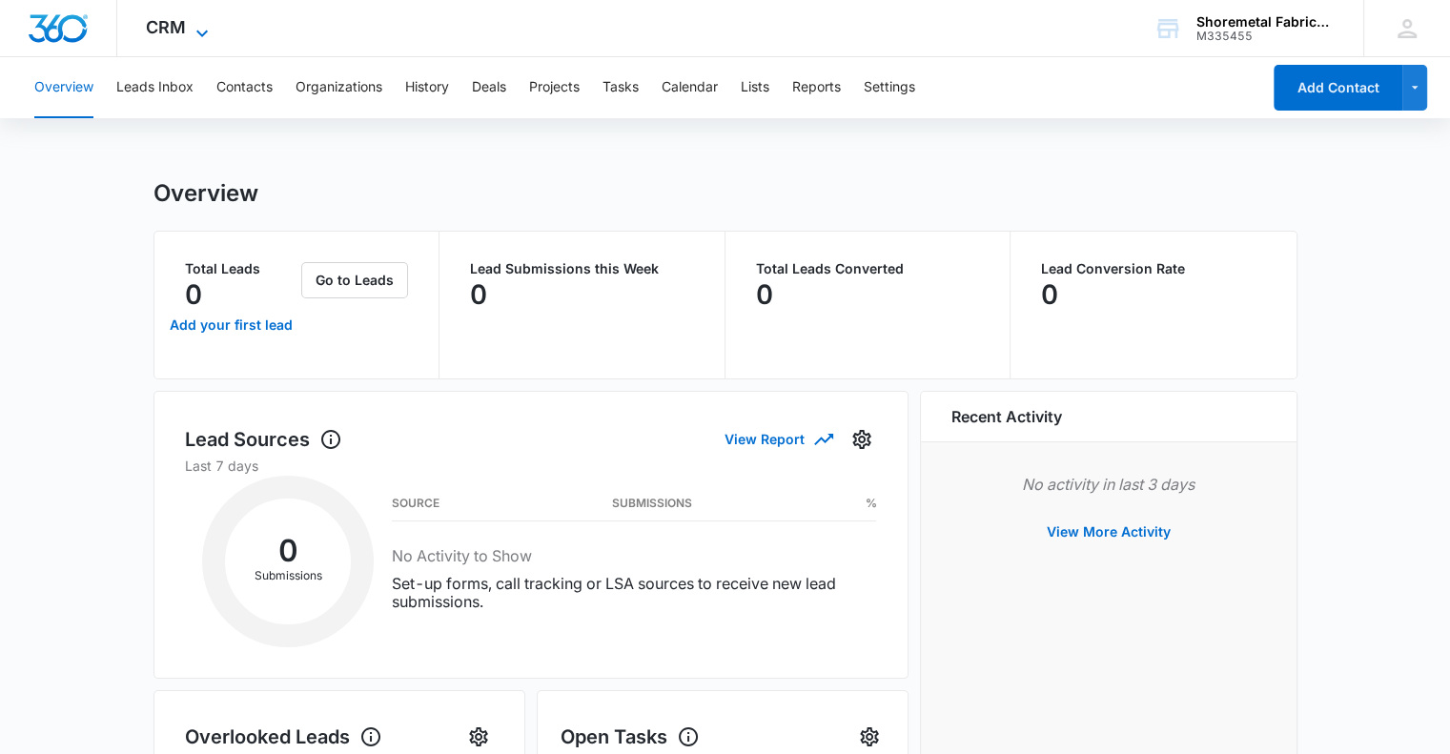
click at [204, 30] on icon at bounding box center [202, 33] width 23 height 23
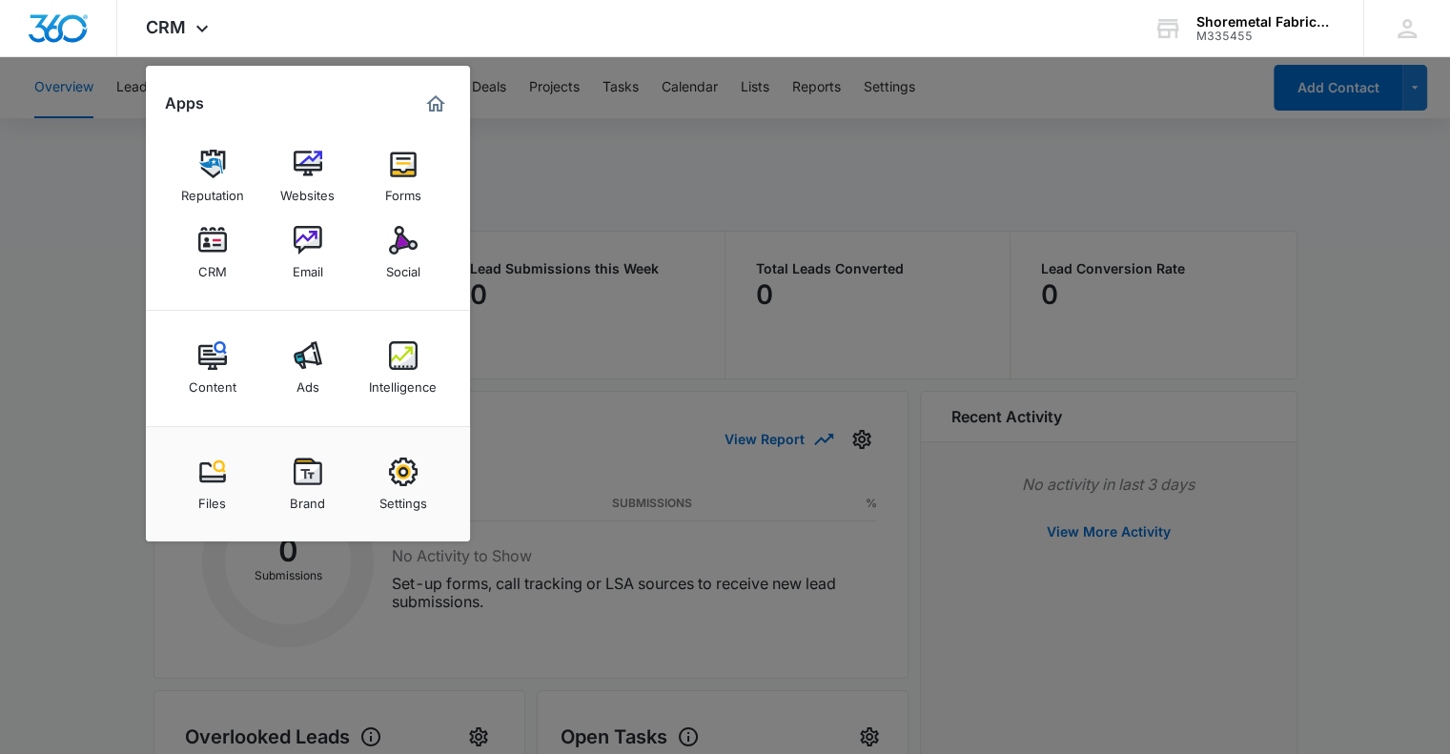
click at [687, 94] on div at bounding box center [725, 377] width 1450 height 754
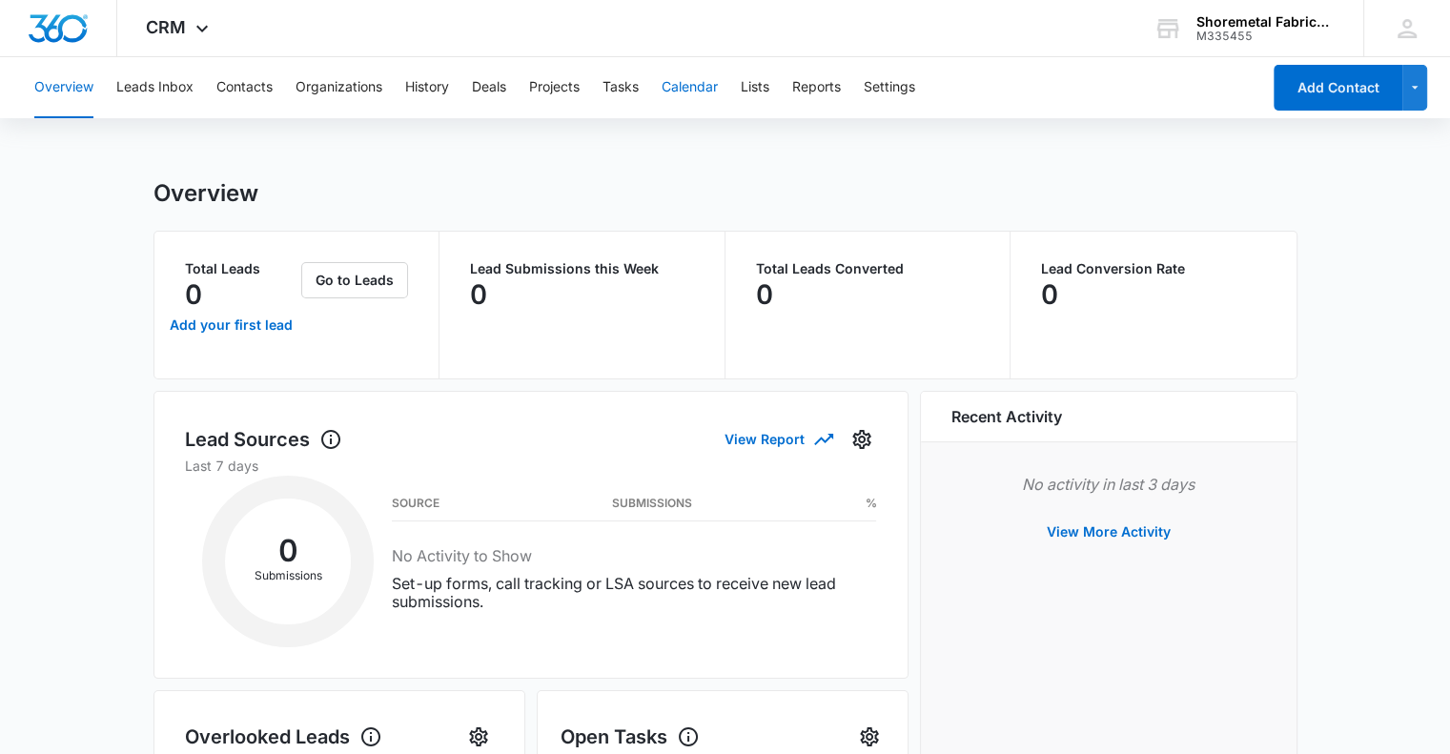
click at [690, 87] on button "Calendar" at bounding box center [690, 87] width 56 height 61
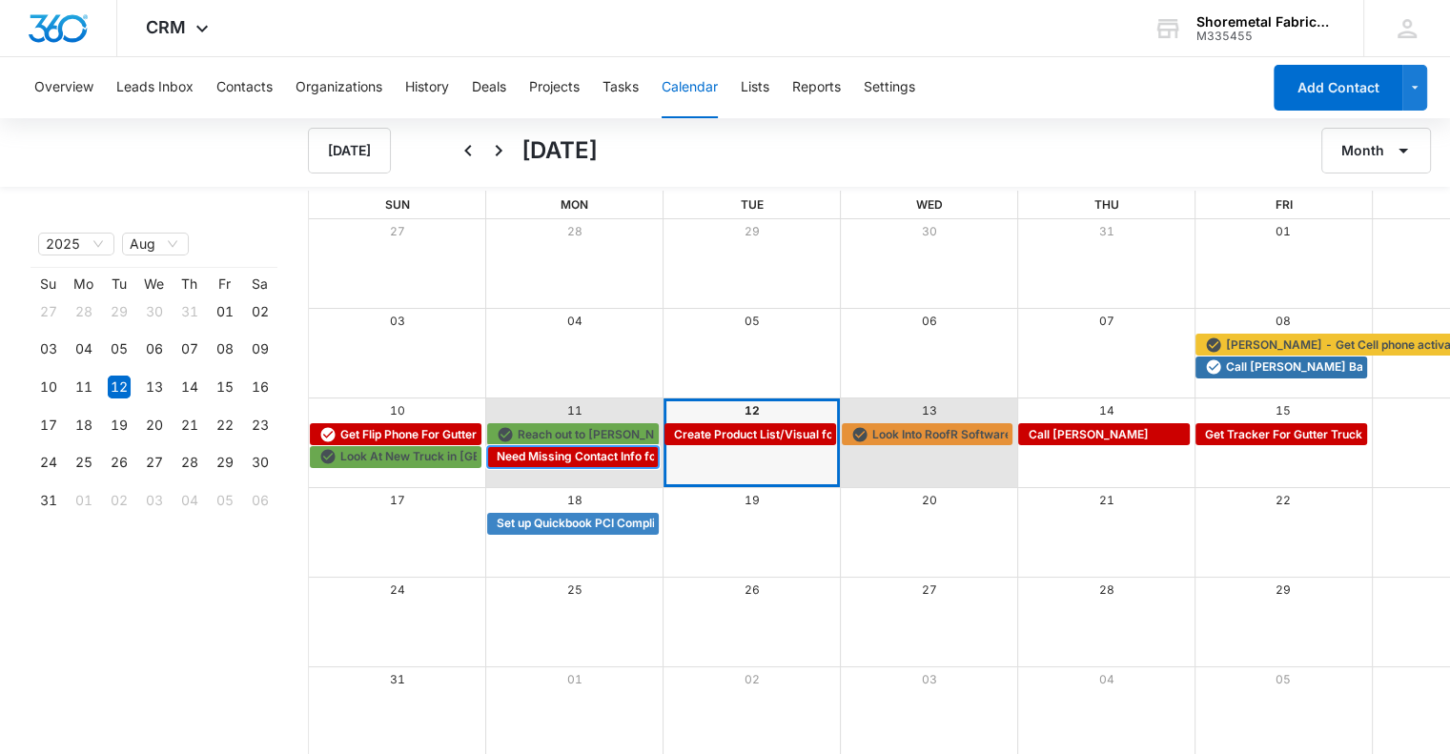
drag, startPoint x: 509, startPoint y: 461, endPoint x: 881, endPoint y: 474, distance: 372.1
click at [881, 474] on div "[PHONE_NUMBER] 16 Get Flip Phone For Gutter Truck Reach out to [PERSON_NAME] @ …" at bounding box center [929, 443] width 1240 height 90
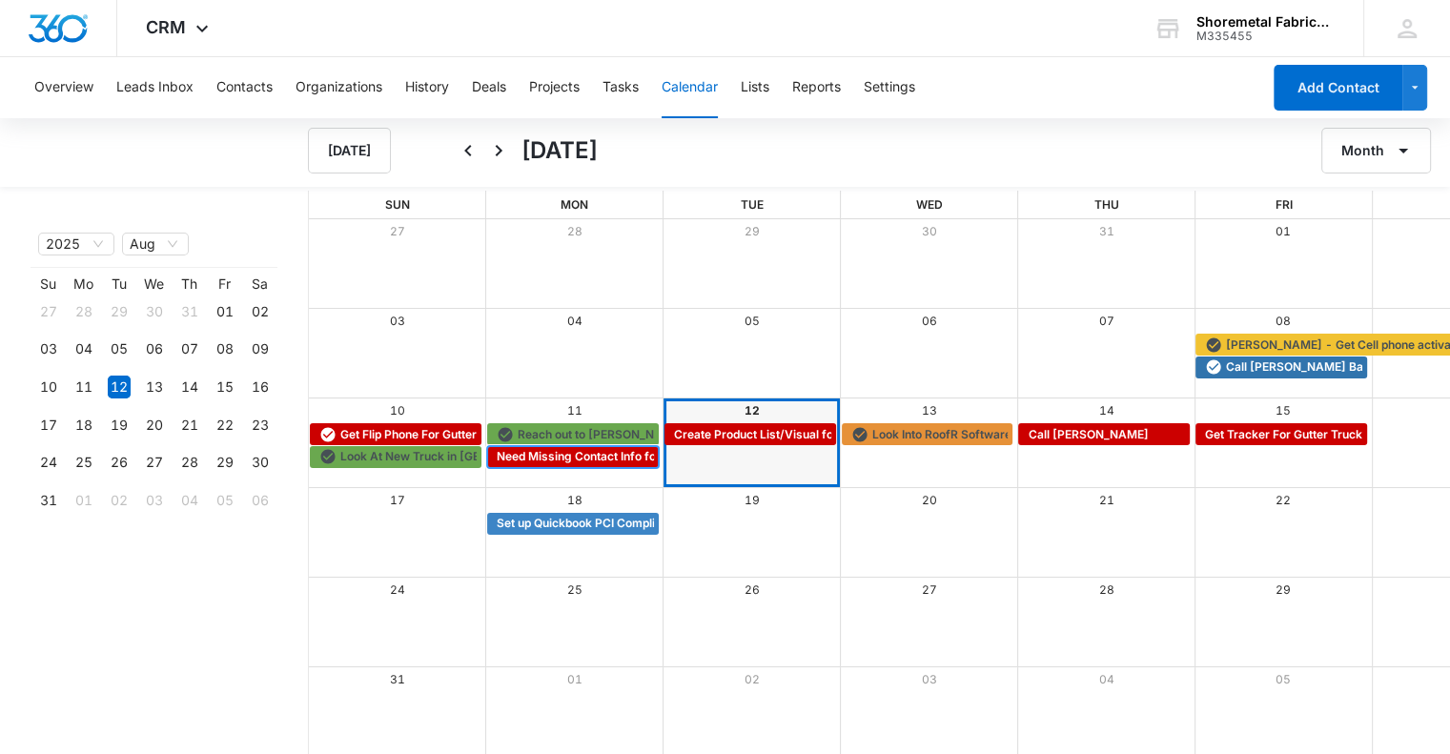
click at [602, 457] on span "Need Missing Contact Info for Contractors" at bounding box center [613, 456] width 233 height 17
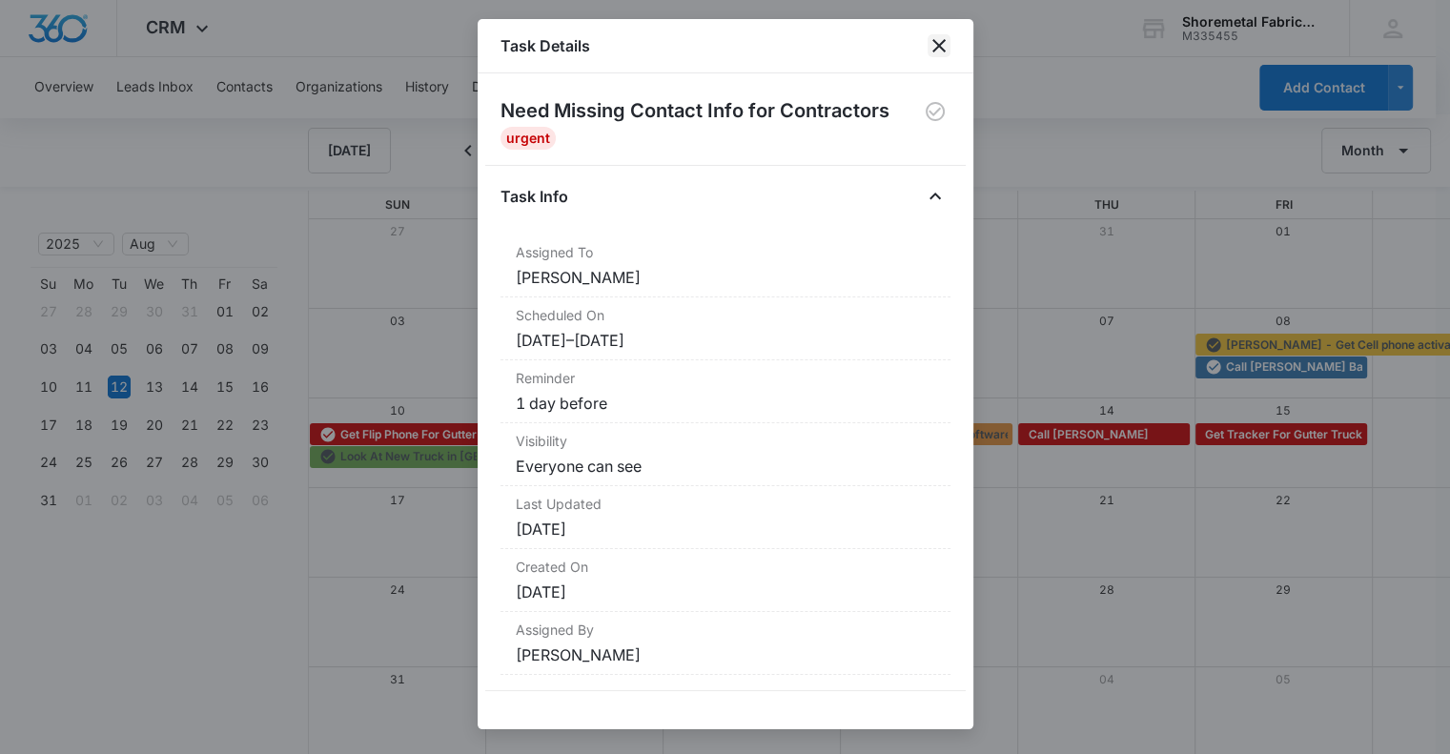
click at [942, 39] on icon "close" at bounding box center [939, 45] width 23 height 23
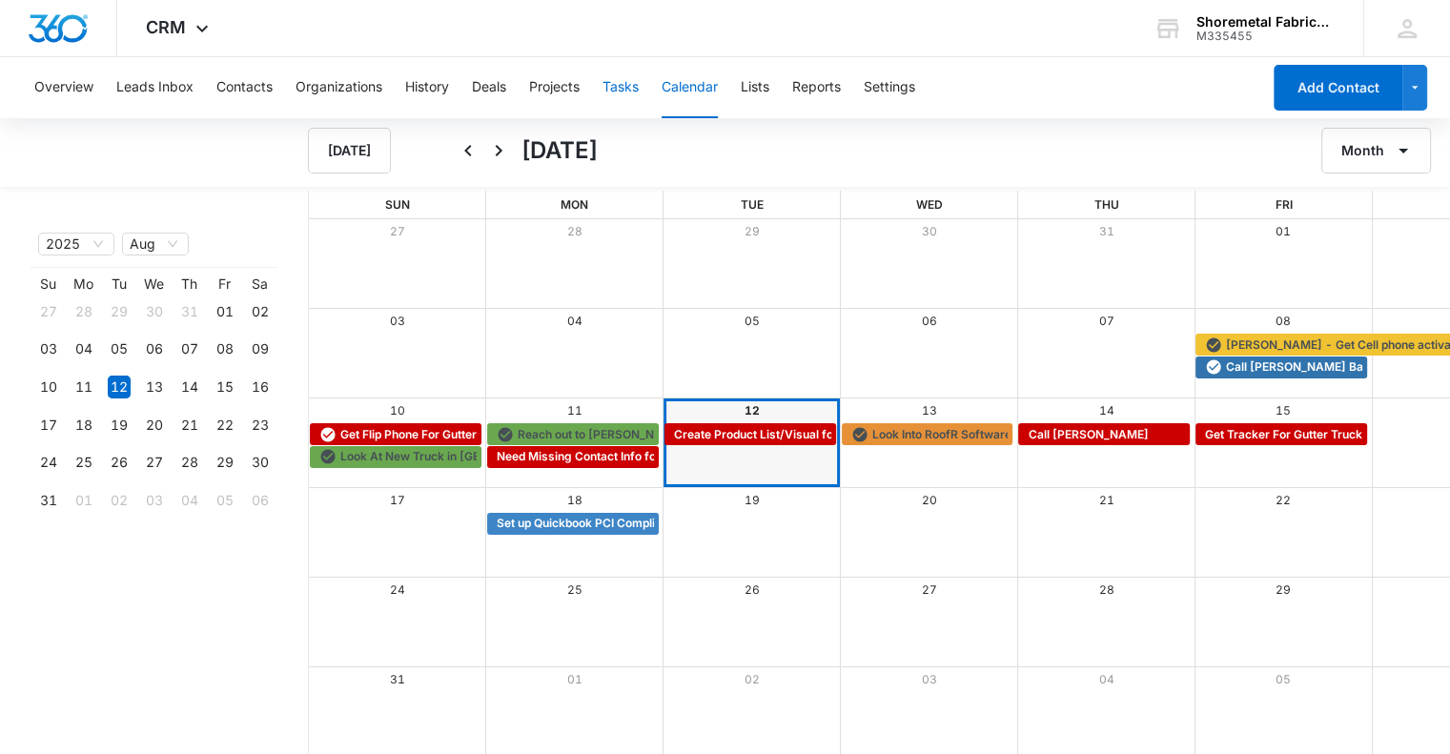
click at [631, 88] on button "Tasks" at bounding box center [621, 87] width 36 height 61
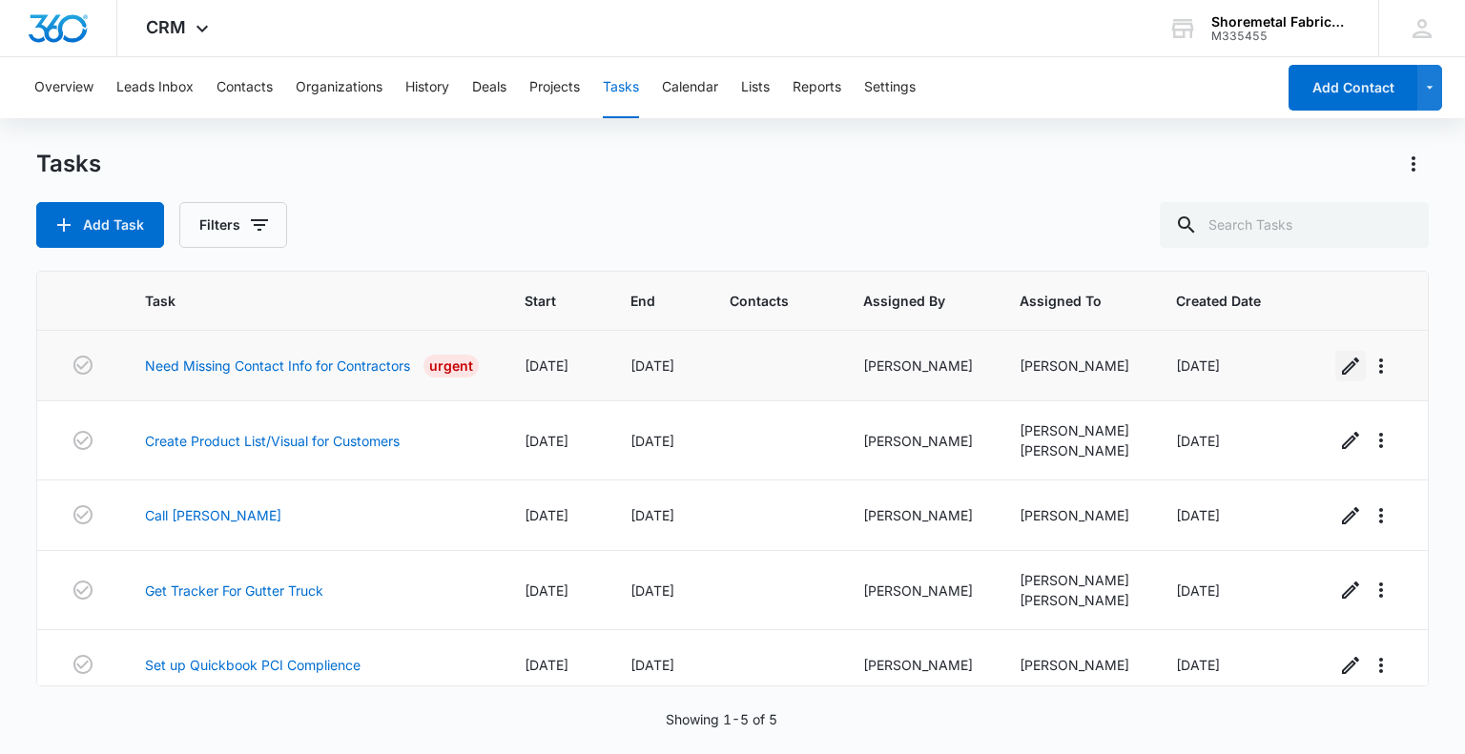
click at [1347, 366] on icon "button" at bounding box center [1350, 366] width 23 height 23
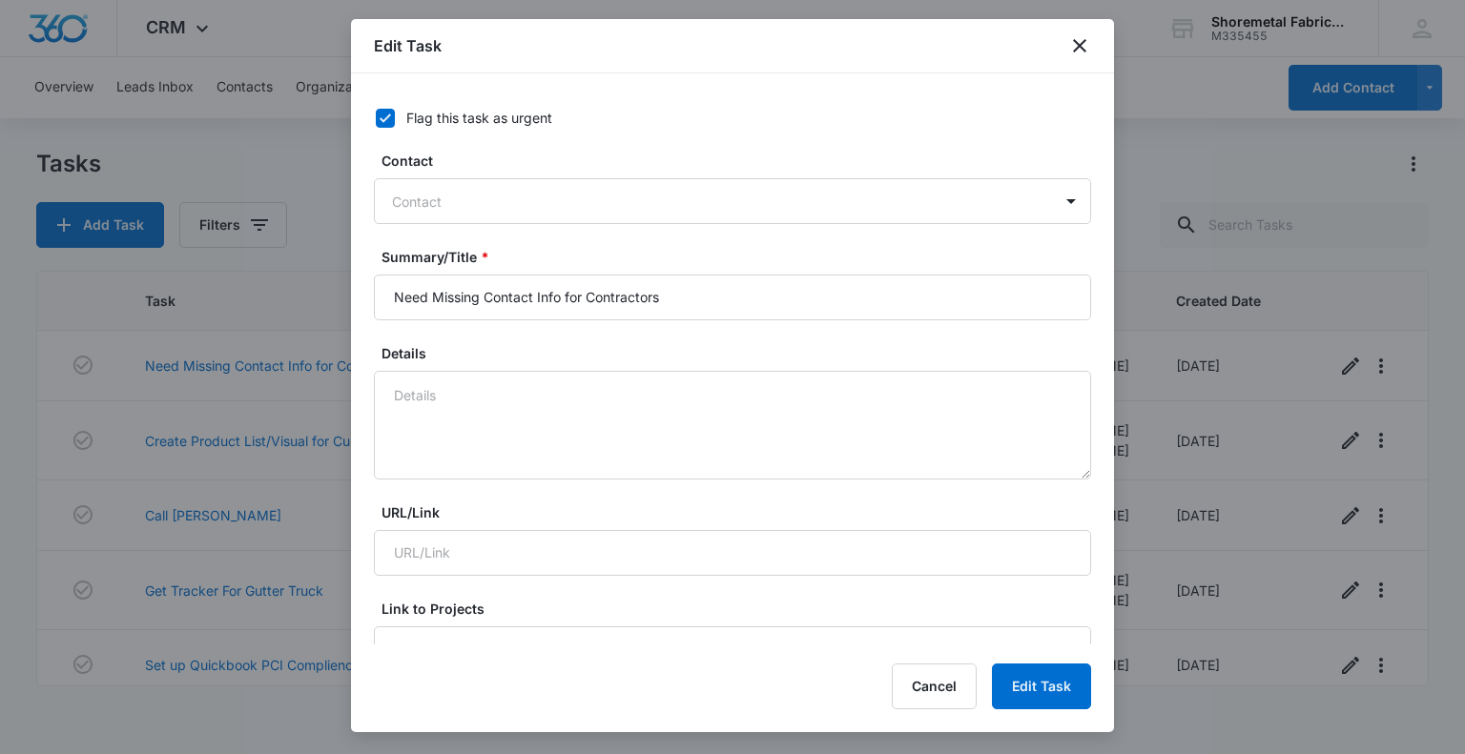
type input "[DATE]"
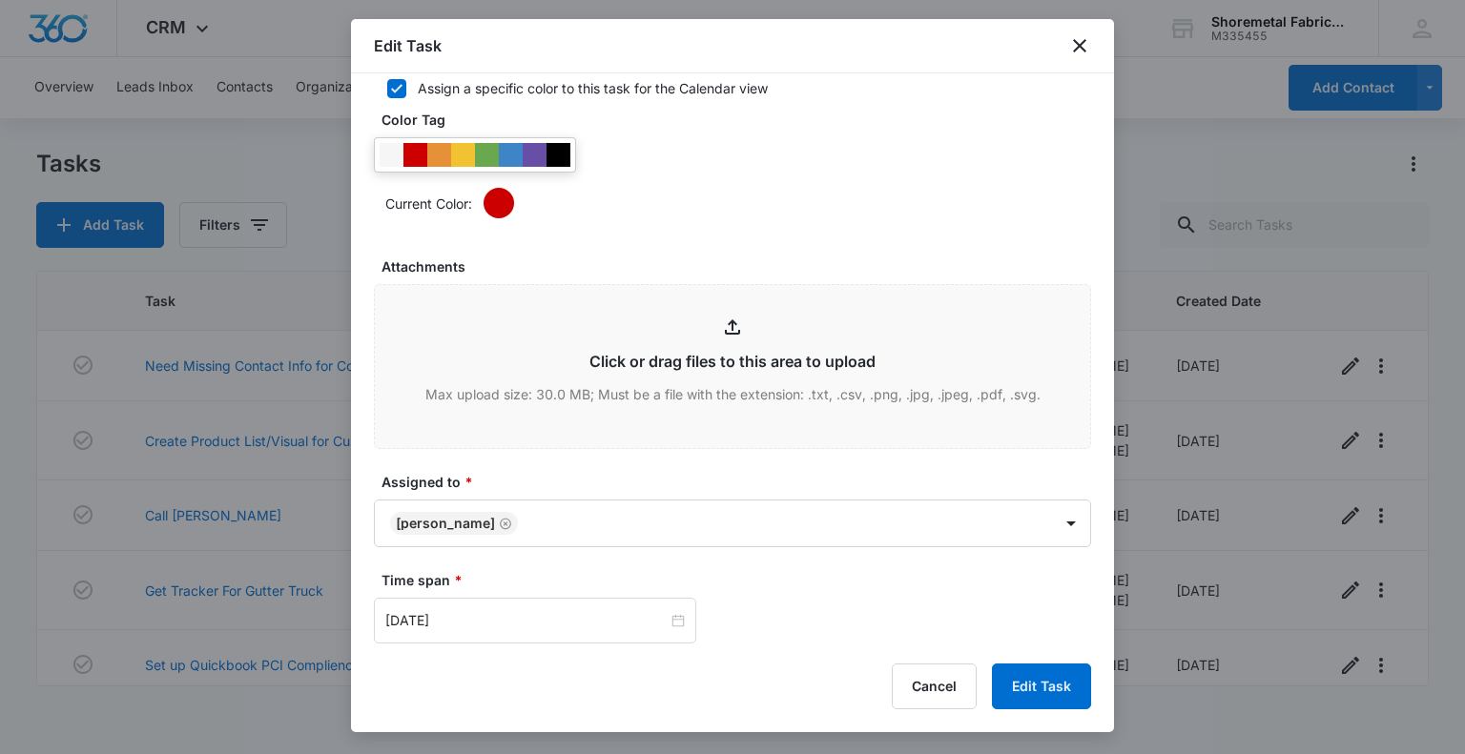
scroll to position [858, 0]
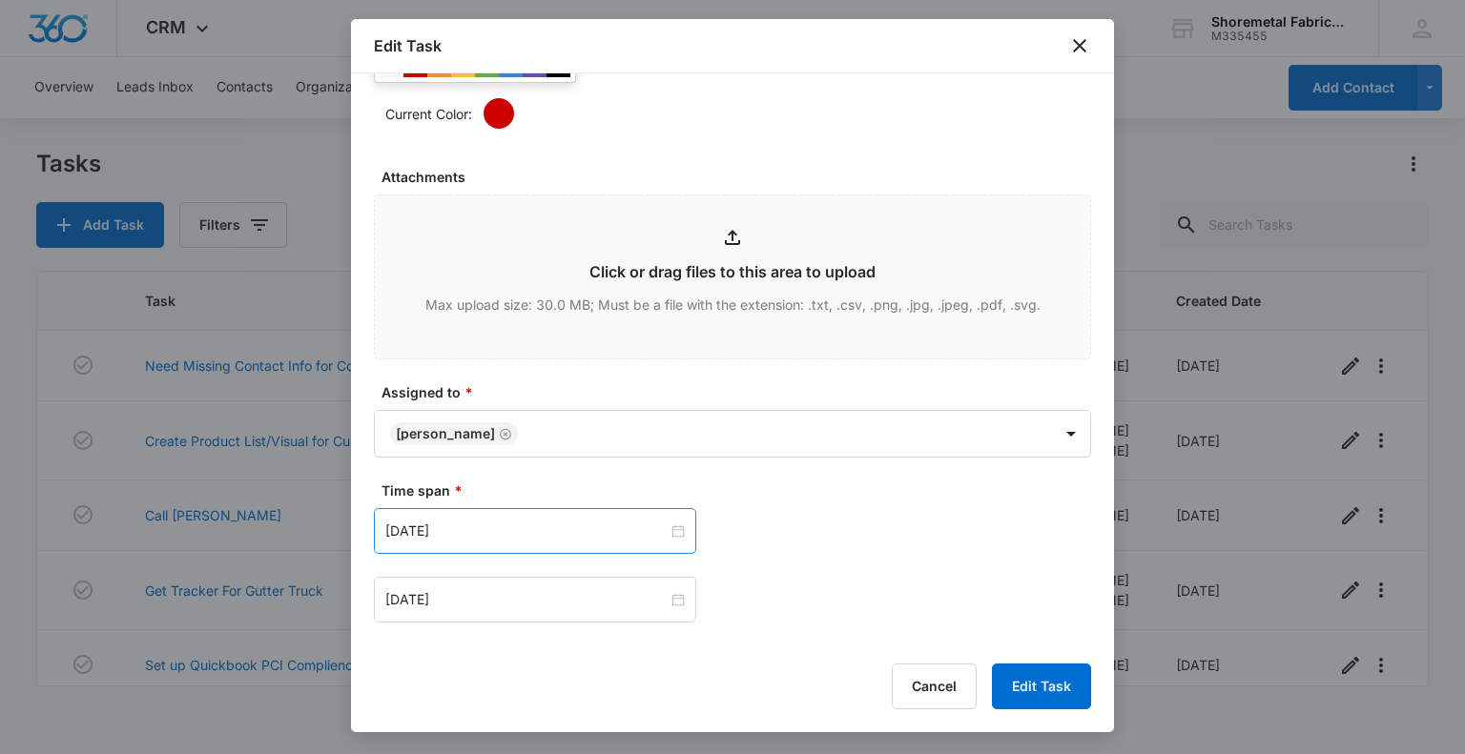
click at [543, 540] on div "[DATE]" at bounding box center [535, 531] width 322 height 46
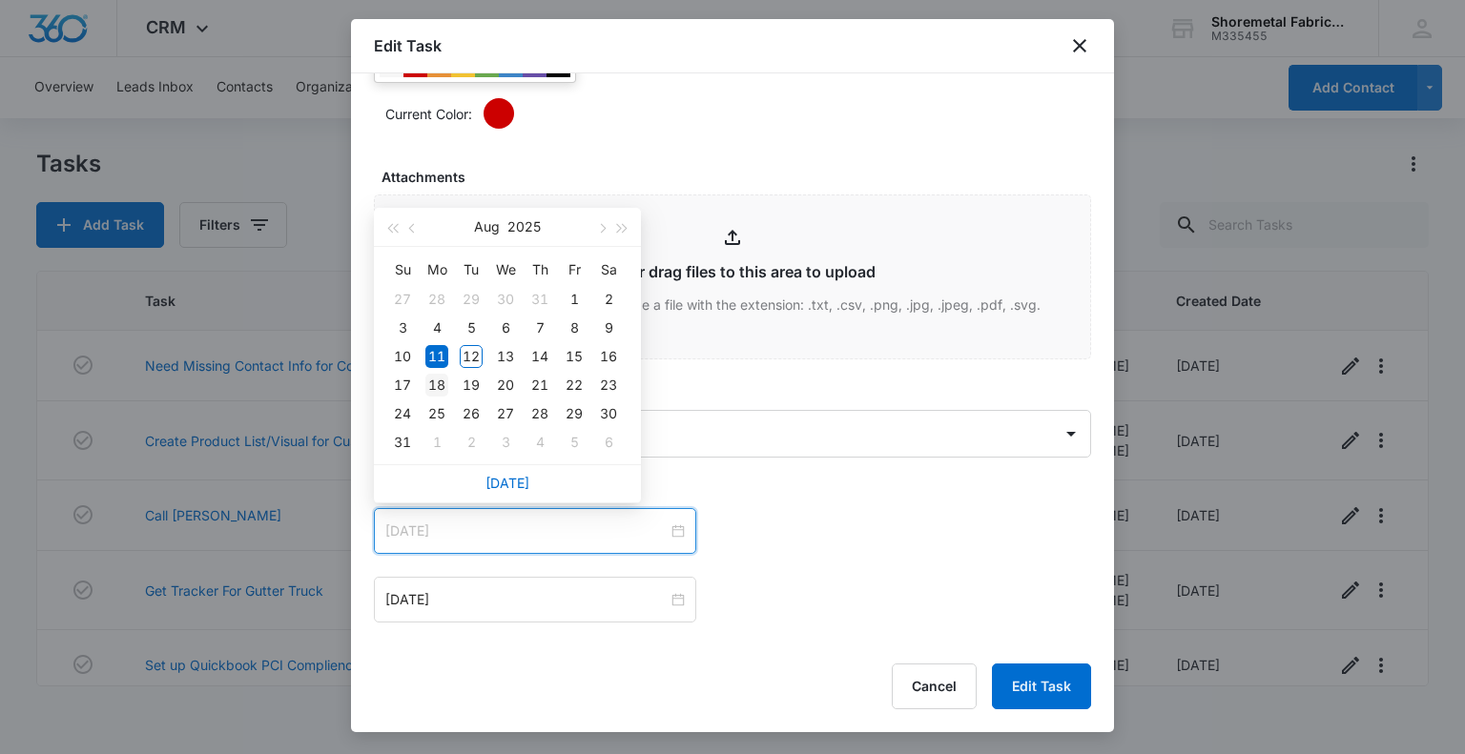
type input "[DATE]"
click at [442, 384] on div "18" at bounding box center [436, 385] width 23 height 23
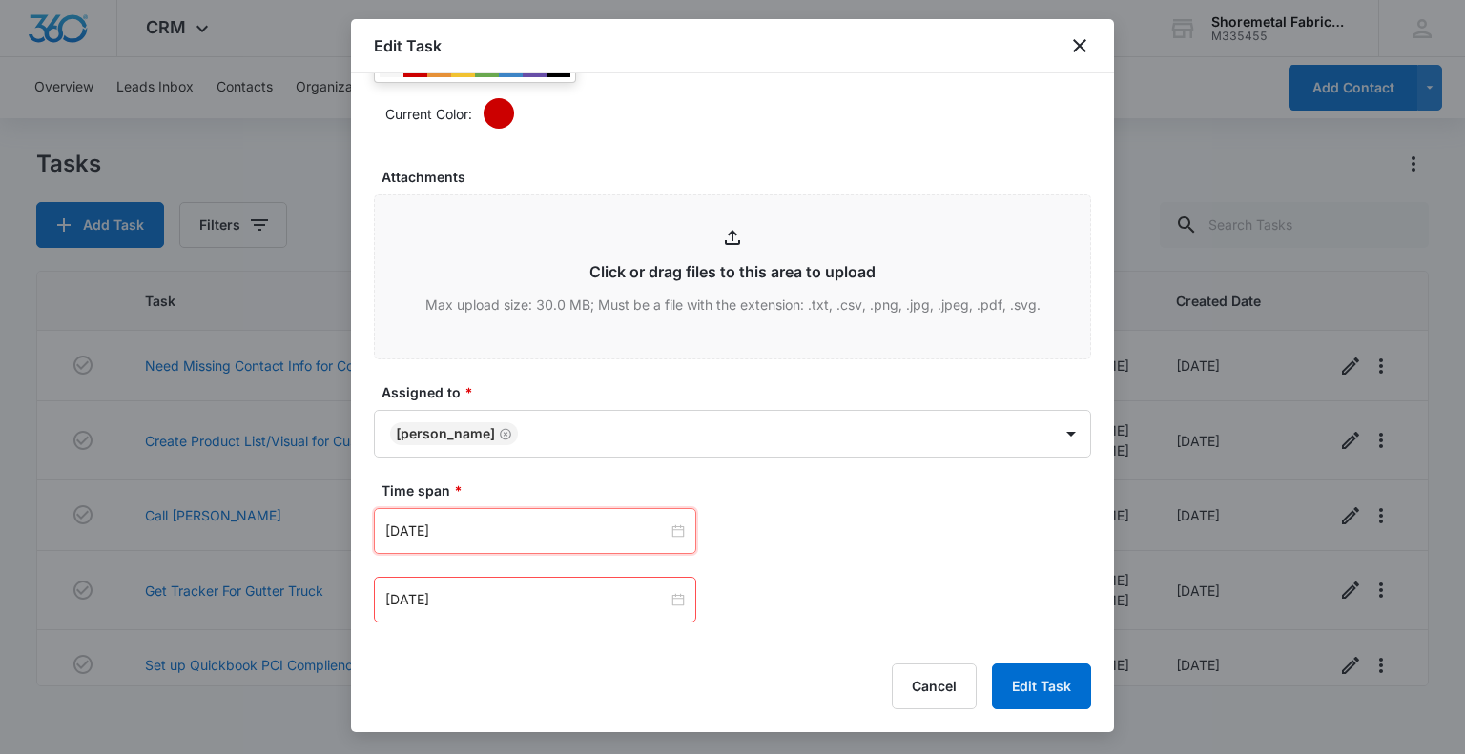
click at [533, 584] on div "[DATE]" at bounding box center [535, 600] width 322 height 46
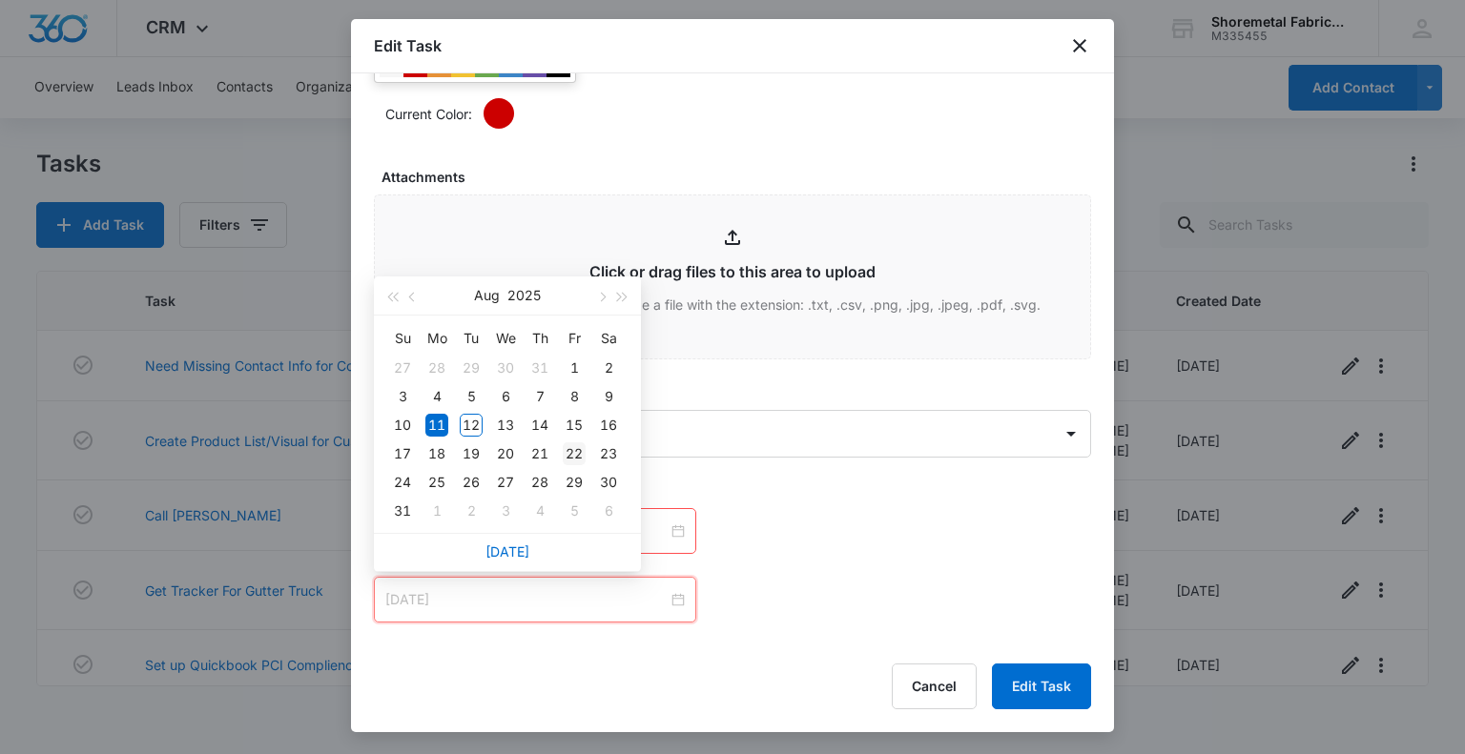
type input "[DATE]"
click at [569, 455] on div "22" at bounding box center [574, 453] width 23 height 23
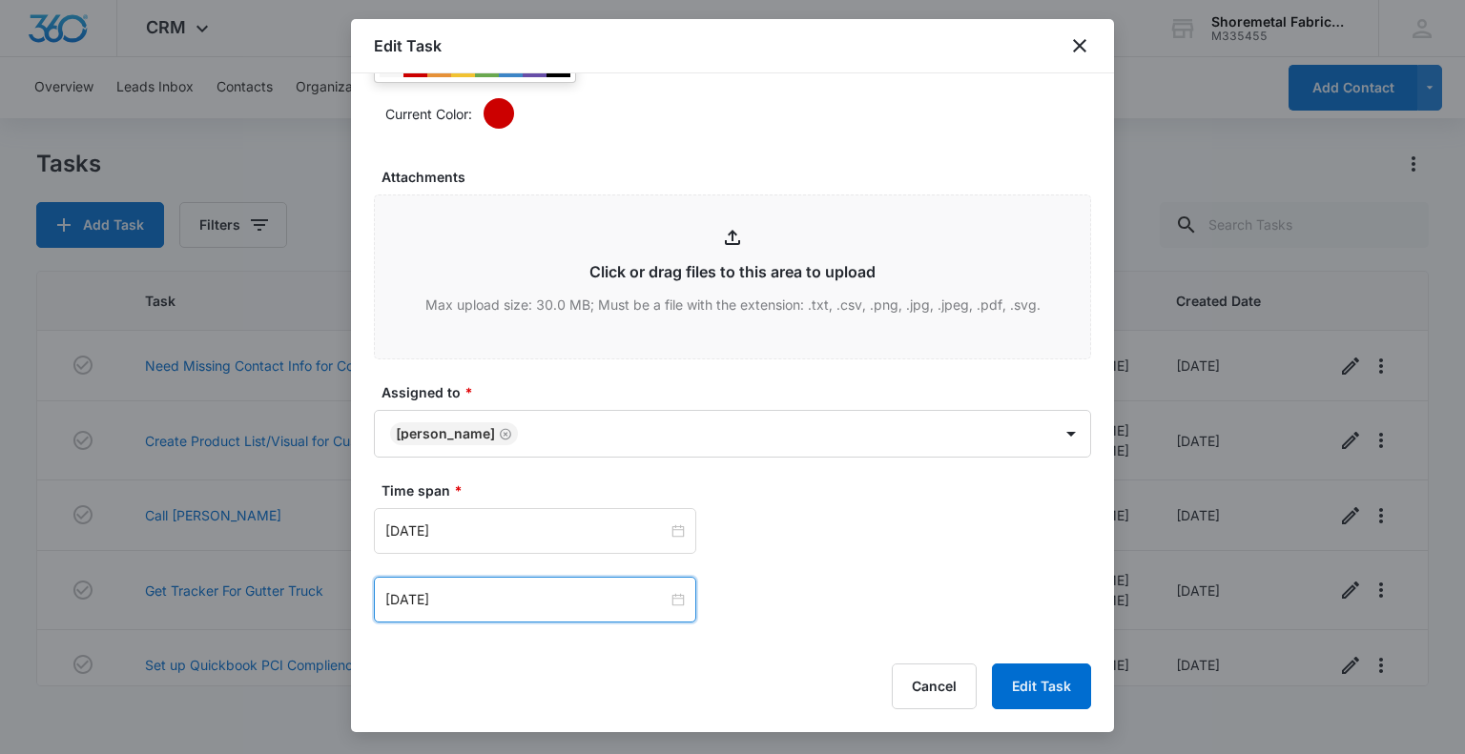
click at [788, 531] on div "[DATE] [DATE] Su Mo Tu We Th Fr Sa 27 28 29 30 31 1 2 3 4 5 6 7 8 9 10 11 12 13…" at bounding box center [732, 531] width 717 height 46
click at [1030, 686] on button "Edit Task" at bounding box center [1041, 687] width 99 height 46
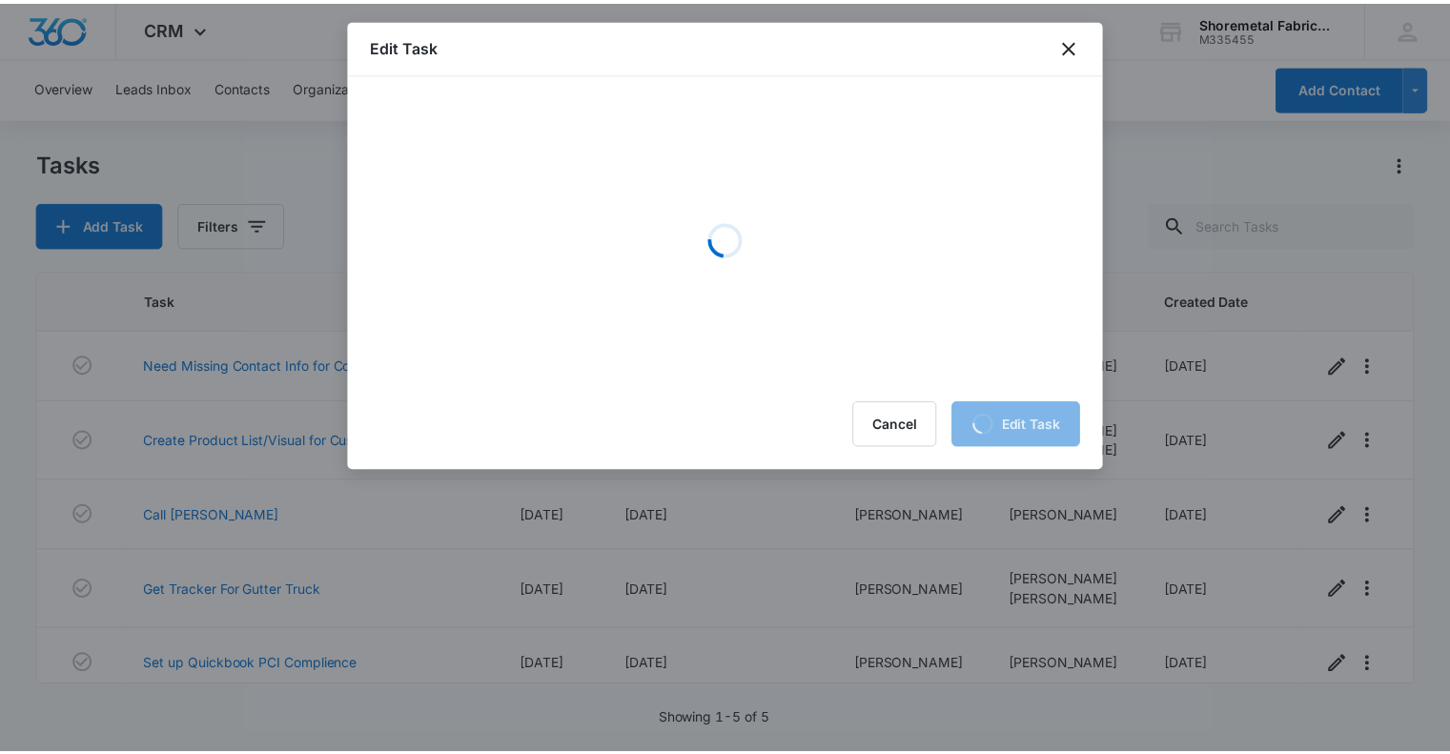
scroll to position [0, 0]
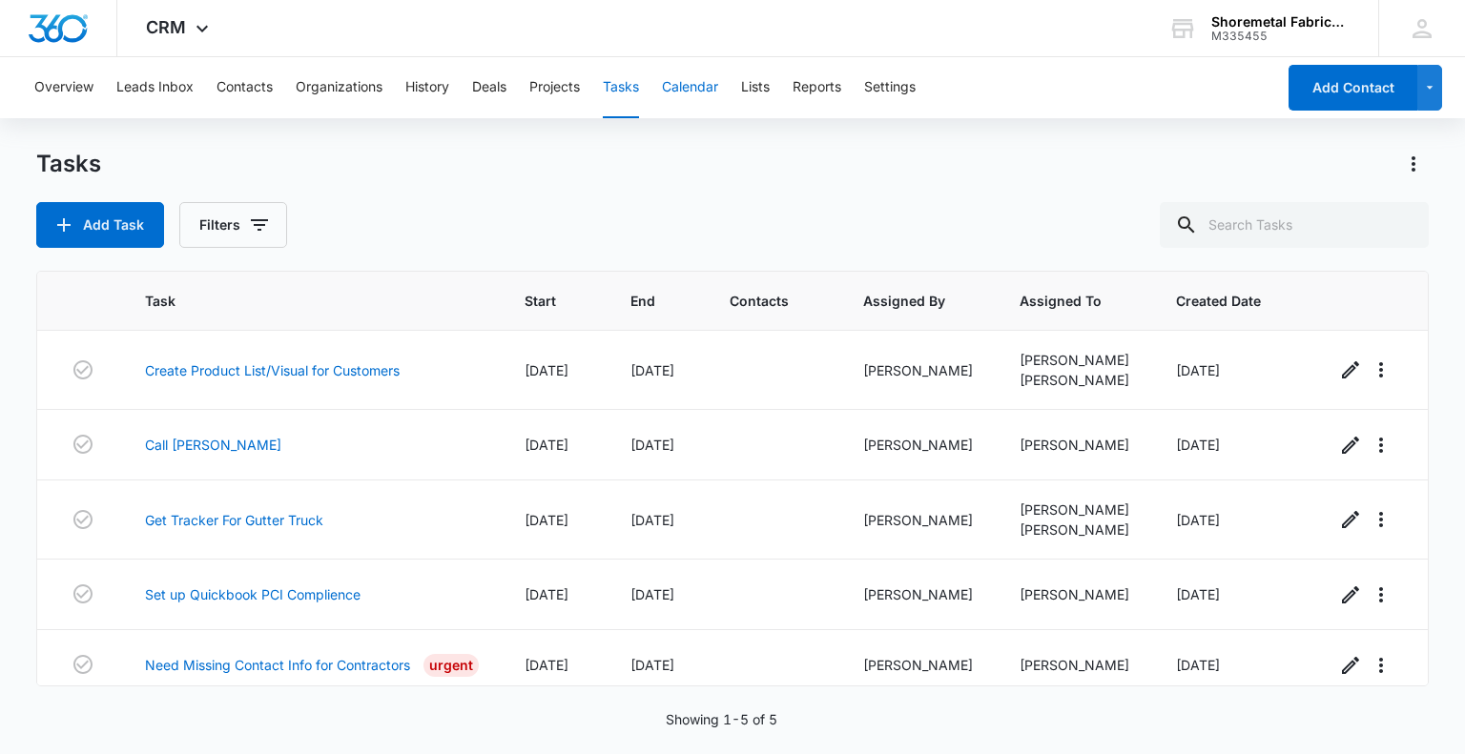
click at [671, 84] on button "Calendar" at bounding box center [690, 87] width 56 height 61
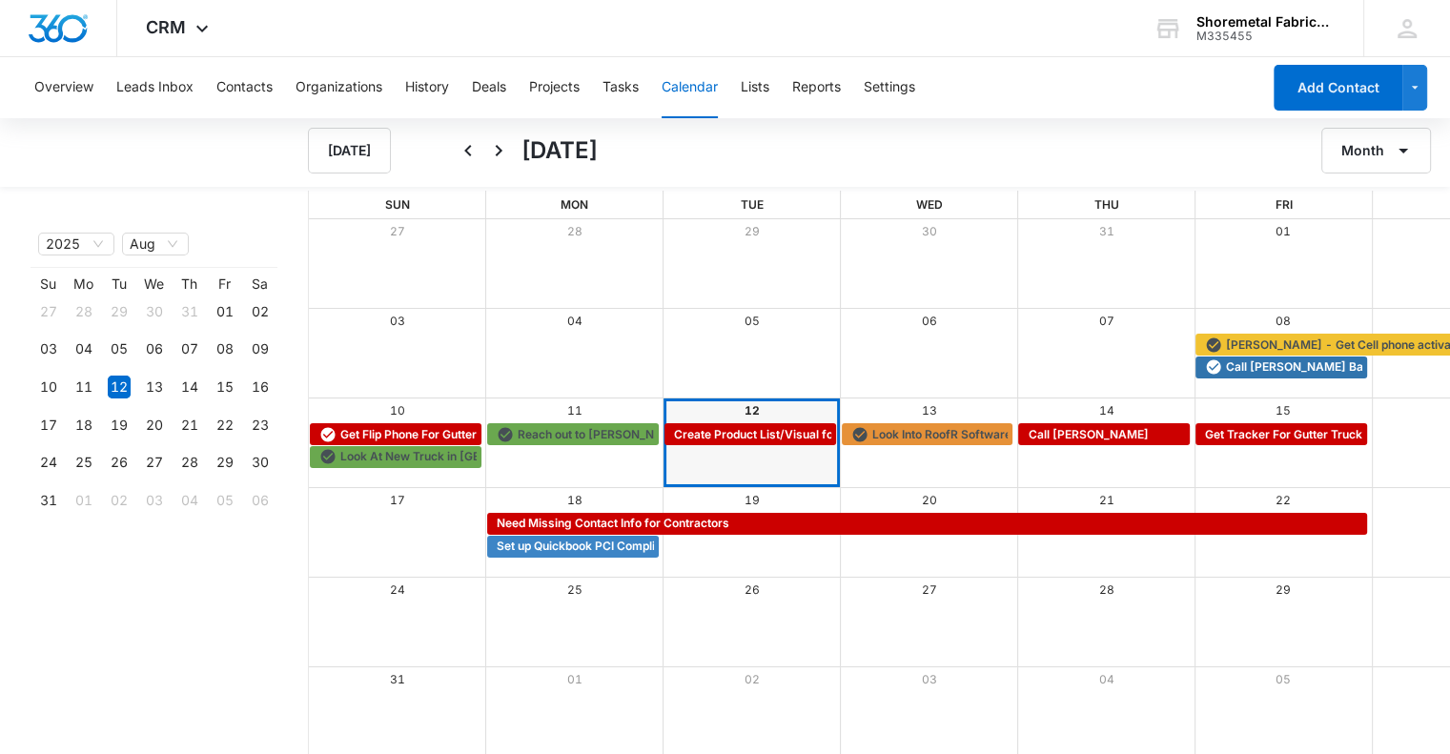
click at [956, 130] on div "[DATE]" at bounding box center [781, 151] width 657 height 46
